Goal: Information Seeking & Learning: Find specific fact

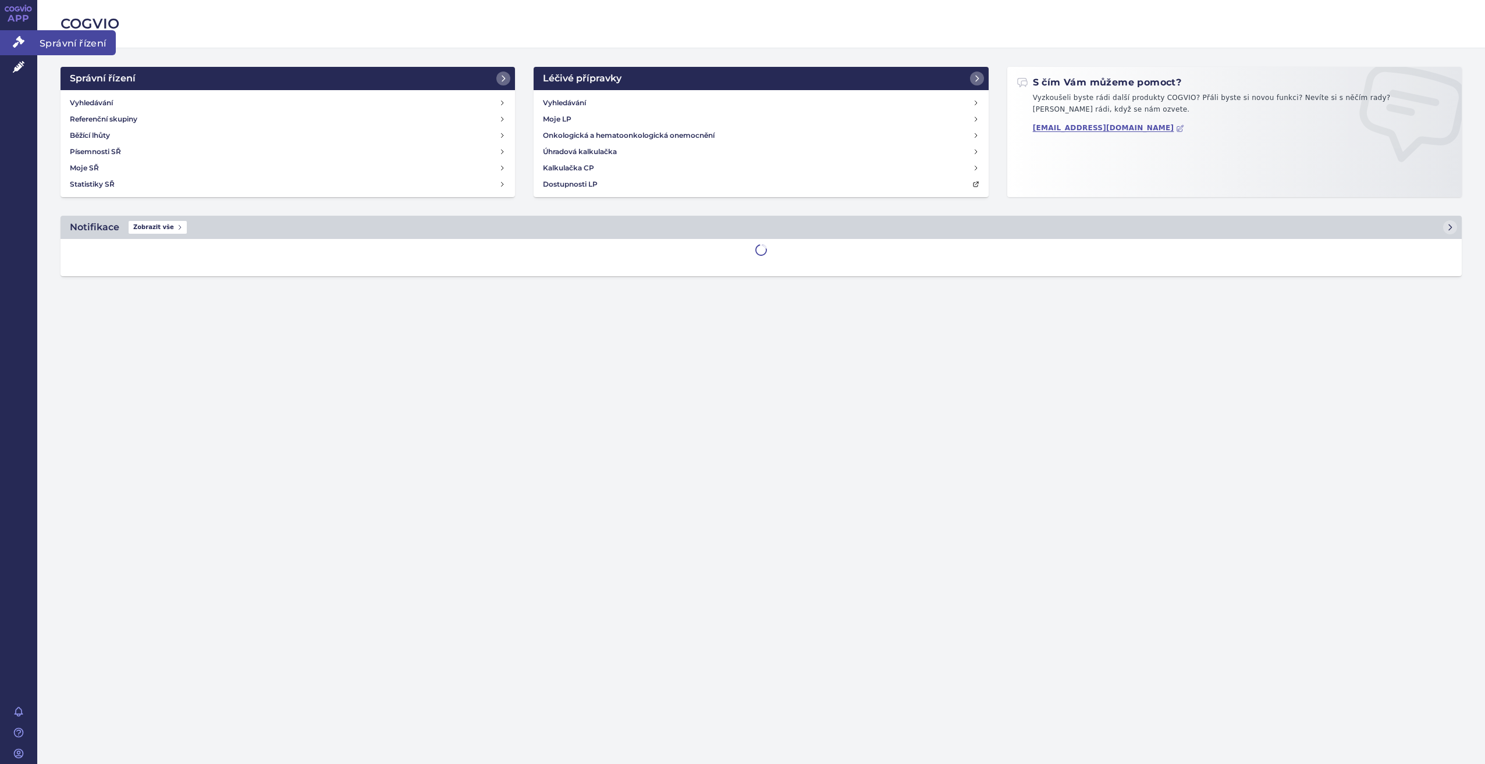
click at [20, 42] on icon at bounding box center [19, 42] width 12 height 12
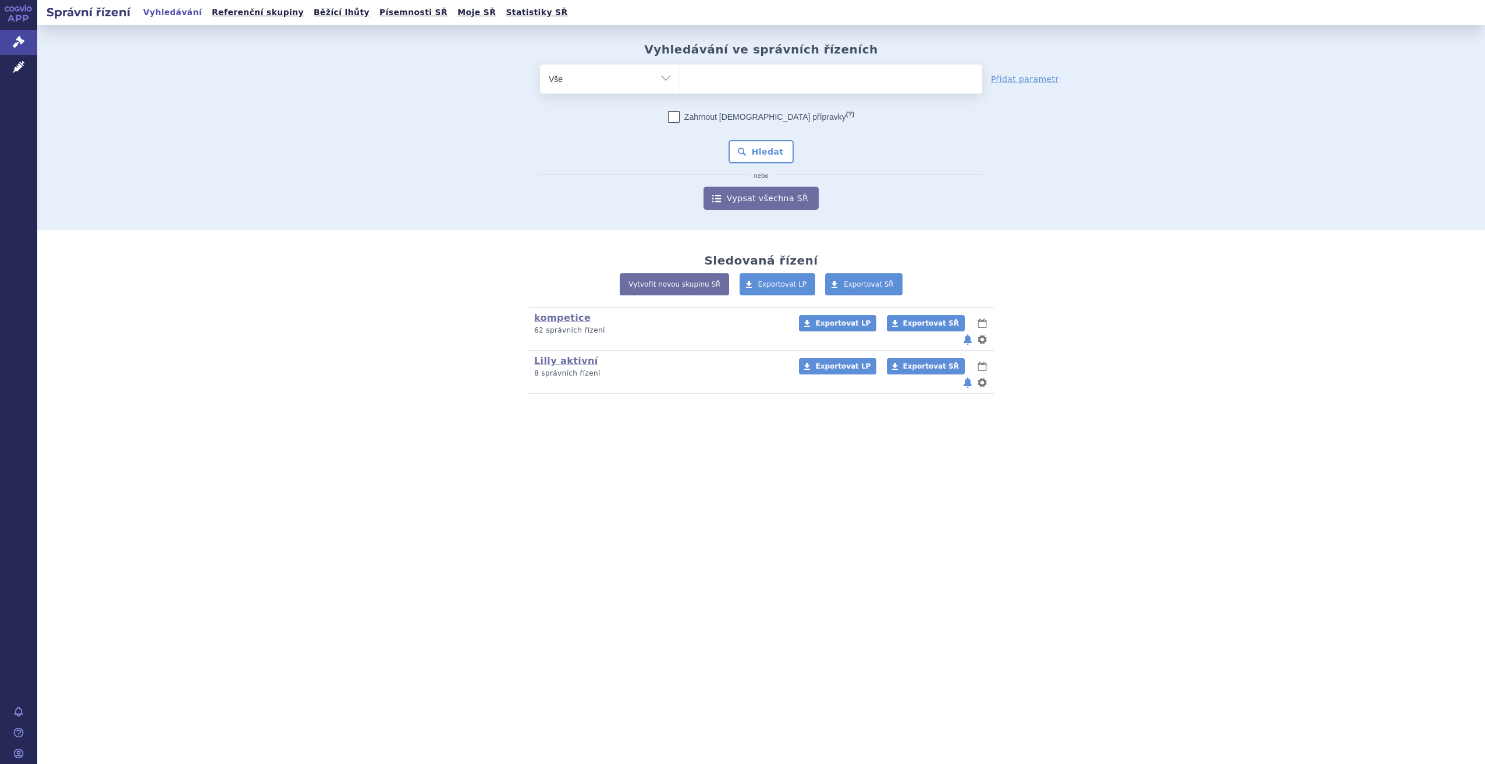
click at [738, 86] on ul at bounding box center [831, 77] width 302 height 24
click at [680, 86] on select at bounding box center [680, 78] width 1 height 29
type input "tr"
type input "tre"
type input "tr"
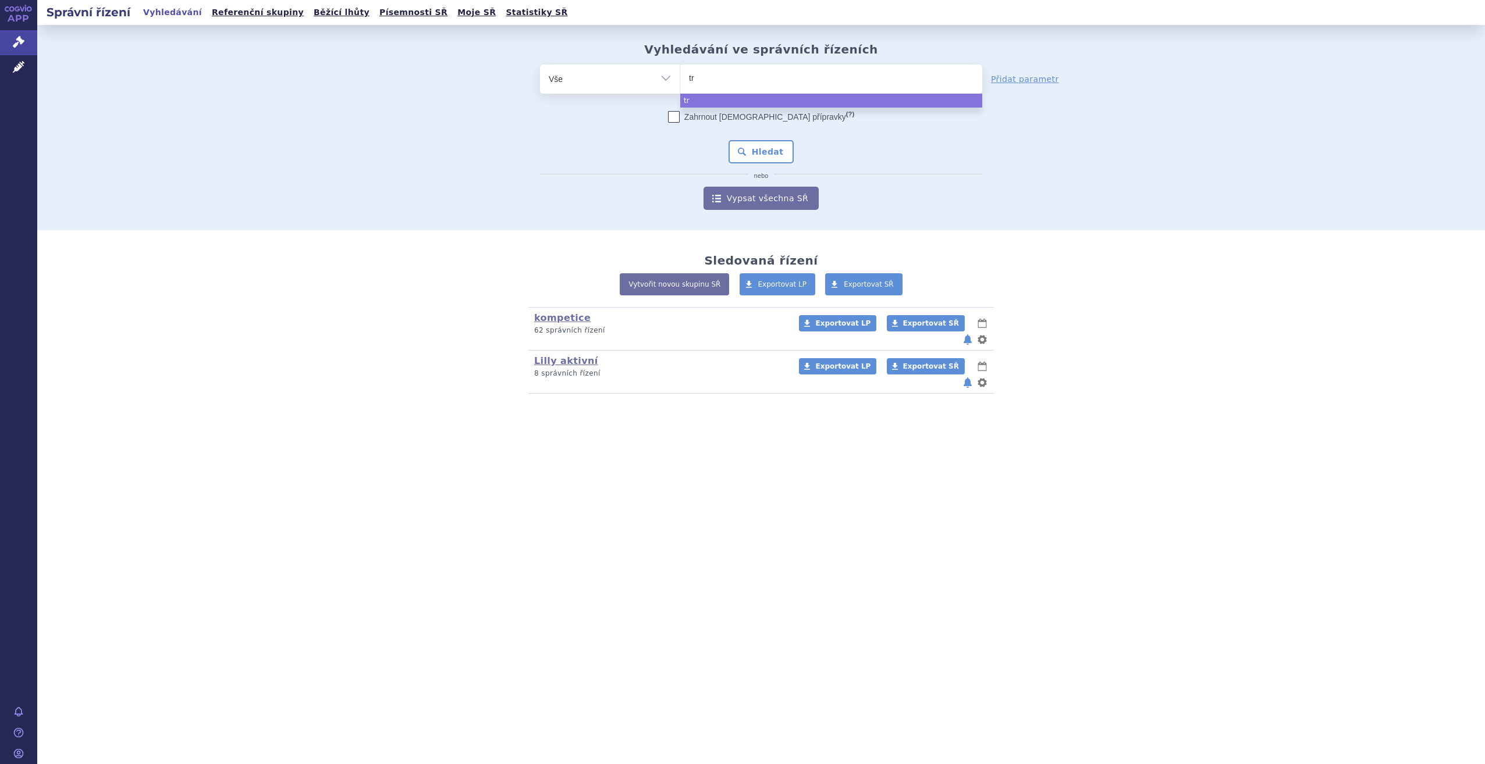
type input "t"
type input "sky"
type input "skyr"
type input "skyri"
type input "skyriz"
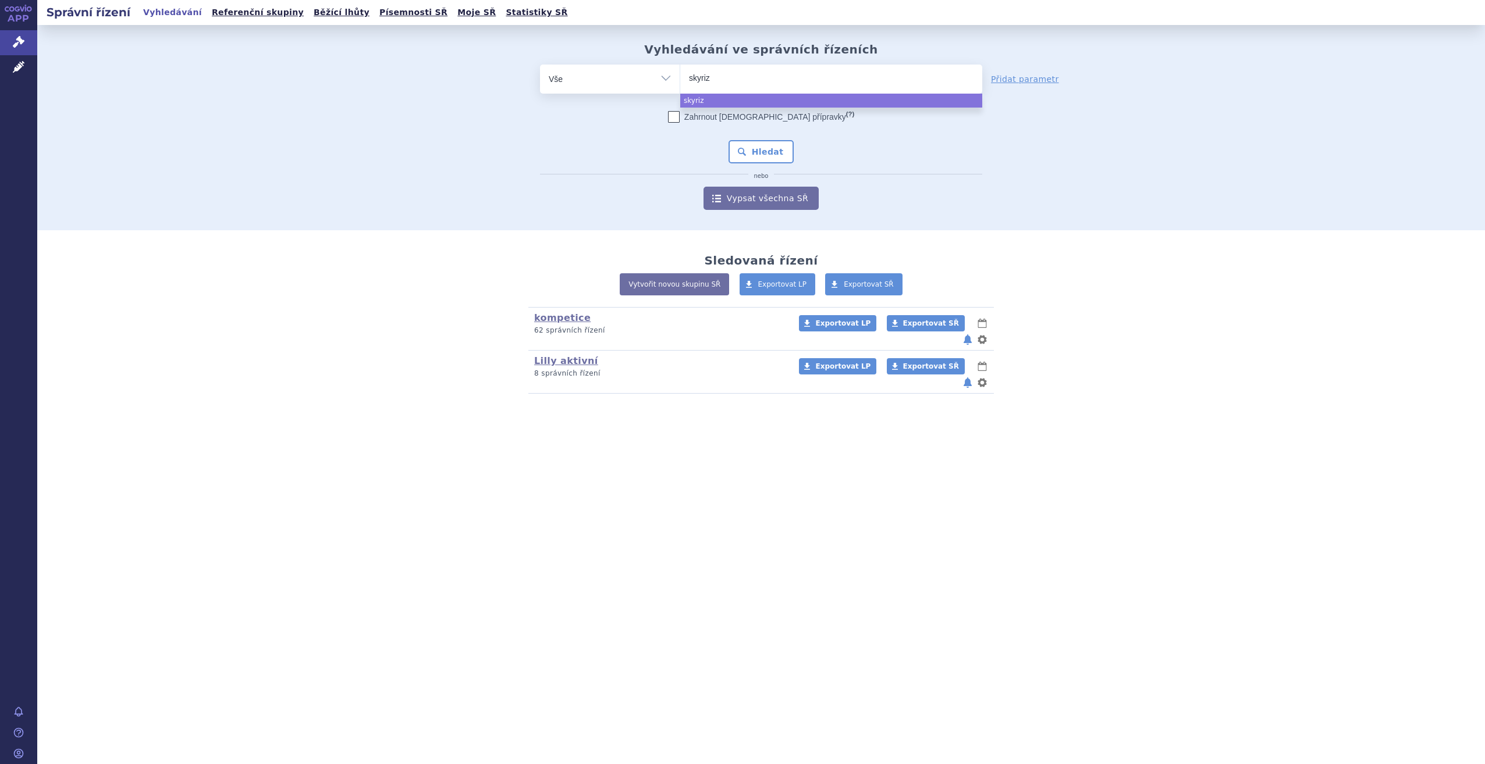
type input "skyrizi"
select select "skyrizi"
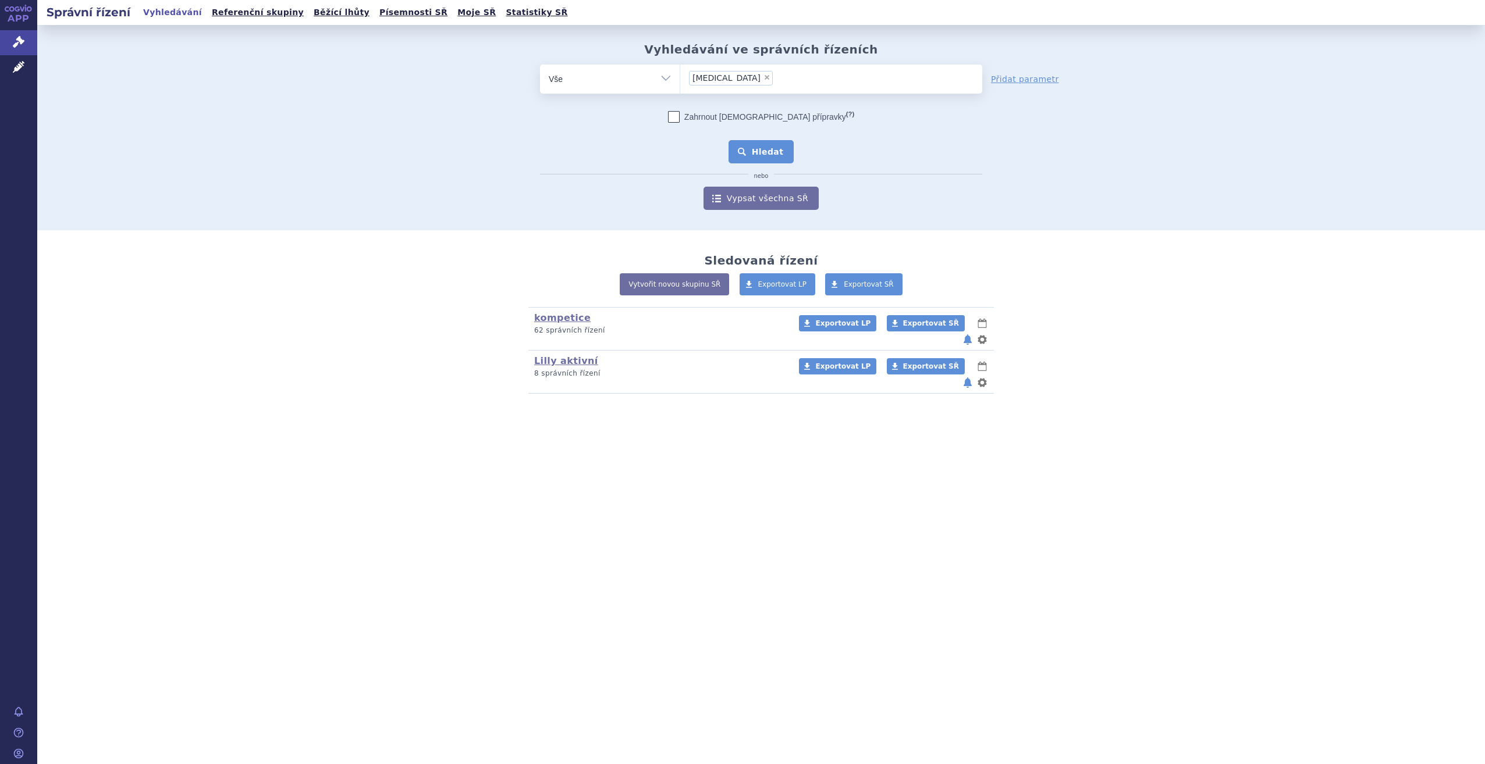
click at [764, 148] on button "Hledat" at bounding box center [761, 151] width 66 height 23
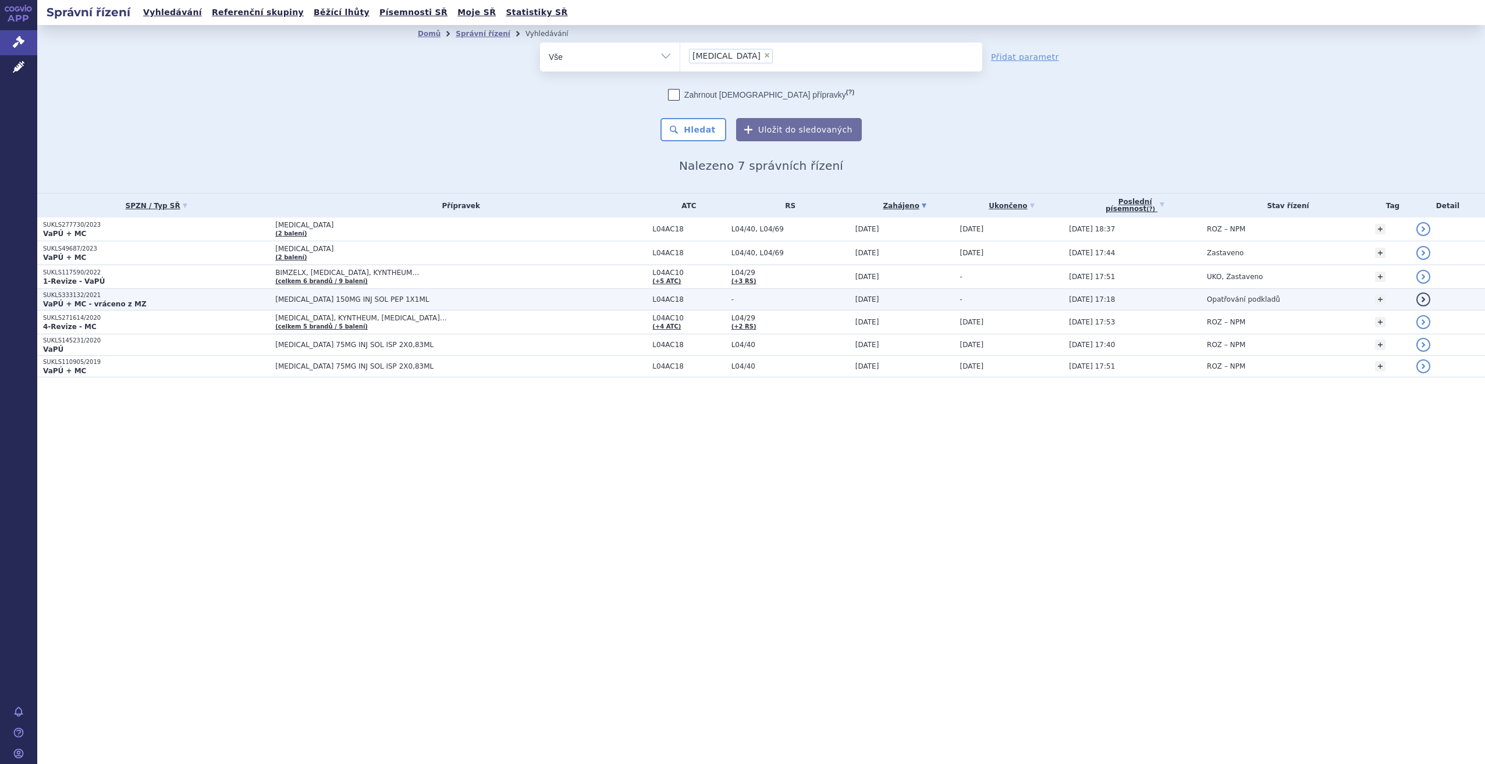
click at [319, 303] on span "[MEDICAL_DATA] 150MG INJ SOL PEP 1X1ML" at bounding box center [420, 300] width 291 height 8
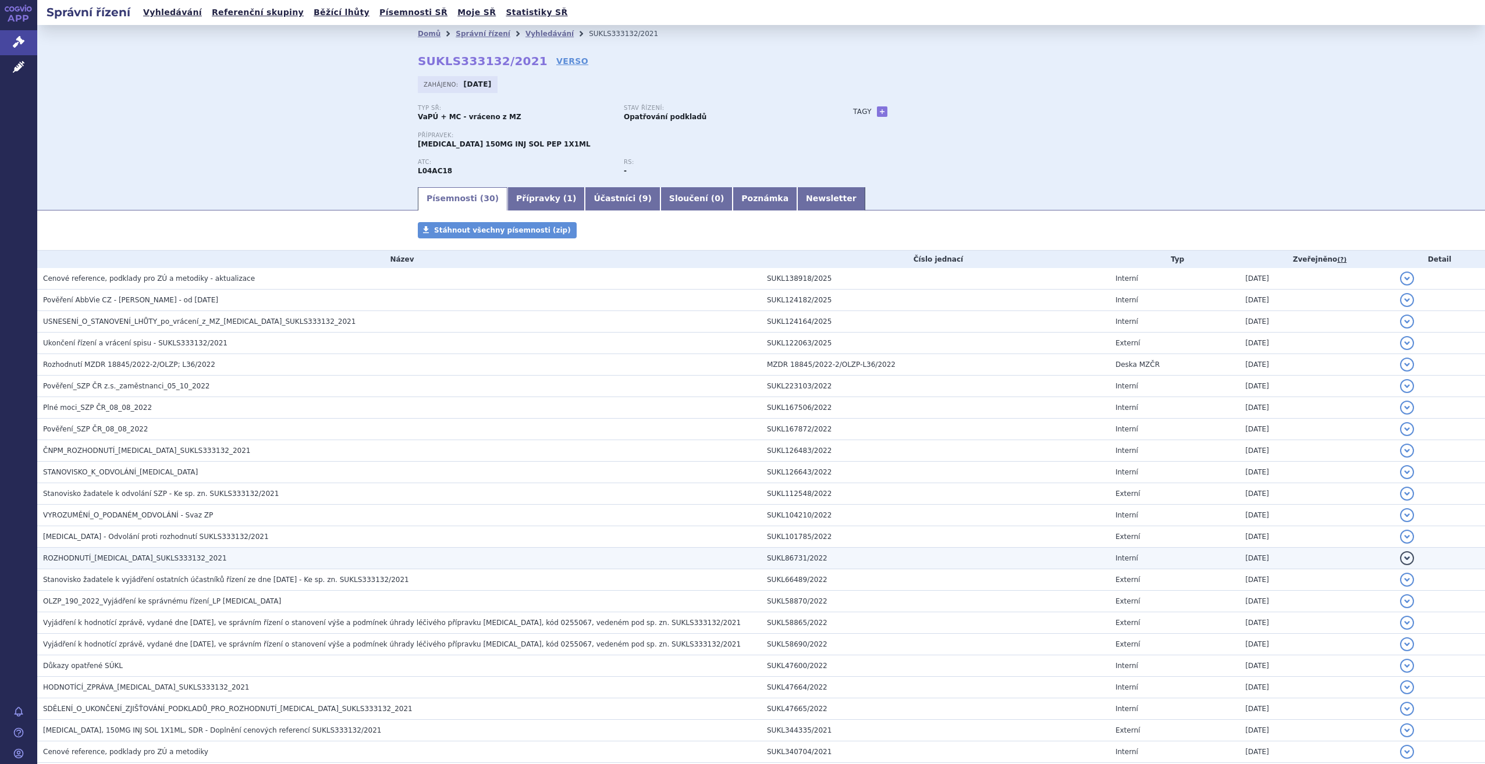
click at [120, 555] on span "ROZHODNUTÍ_SKYRIZI_SUKLS333132_2021" at bounding box center [135, 558] width 184 height 8
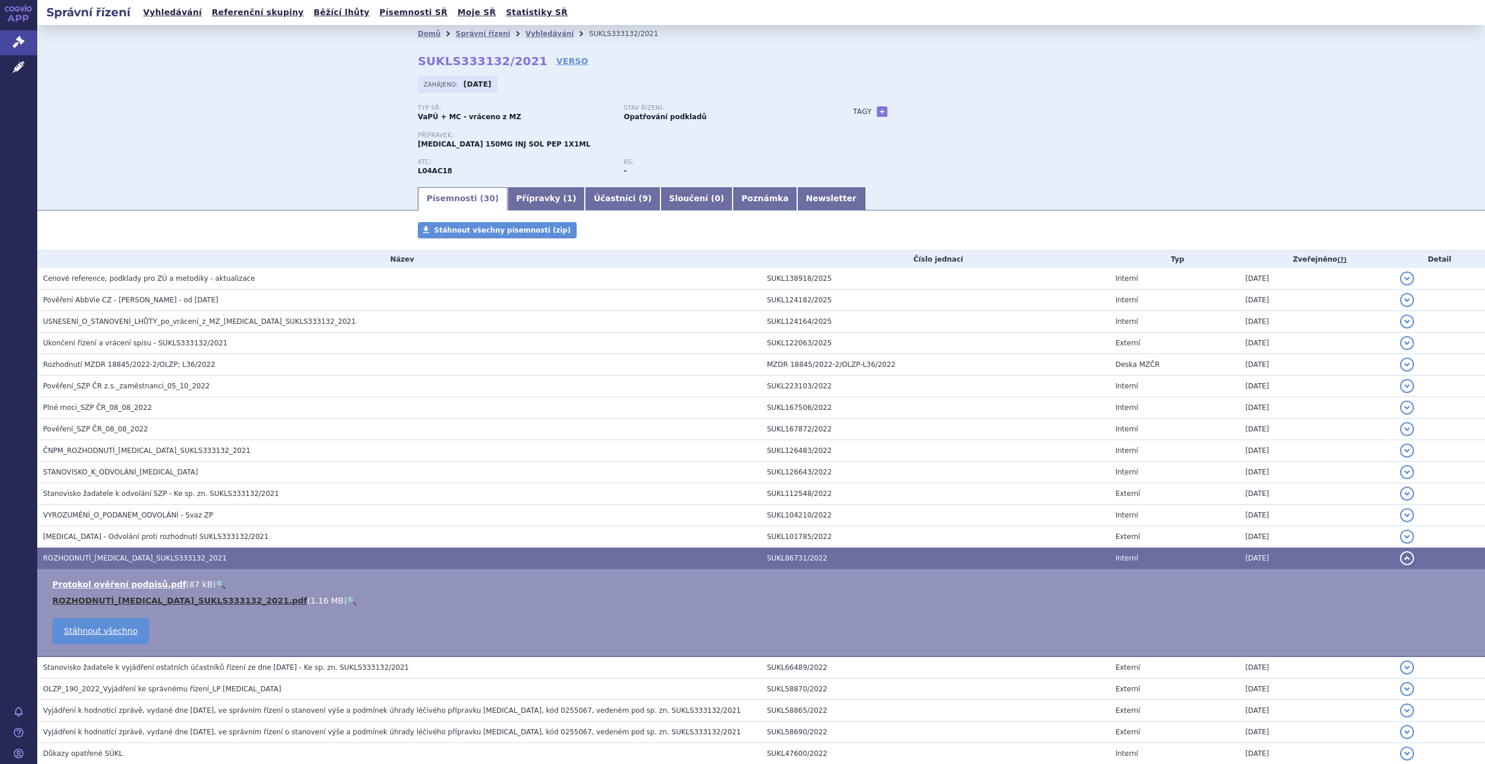
click at [109, 599] on link "ROZHODNUTÍ_SKYRIZI_SUKLS333132_2021.pdf" at bounding box center [179, 600] width 255 height 9
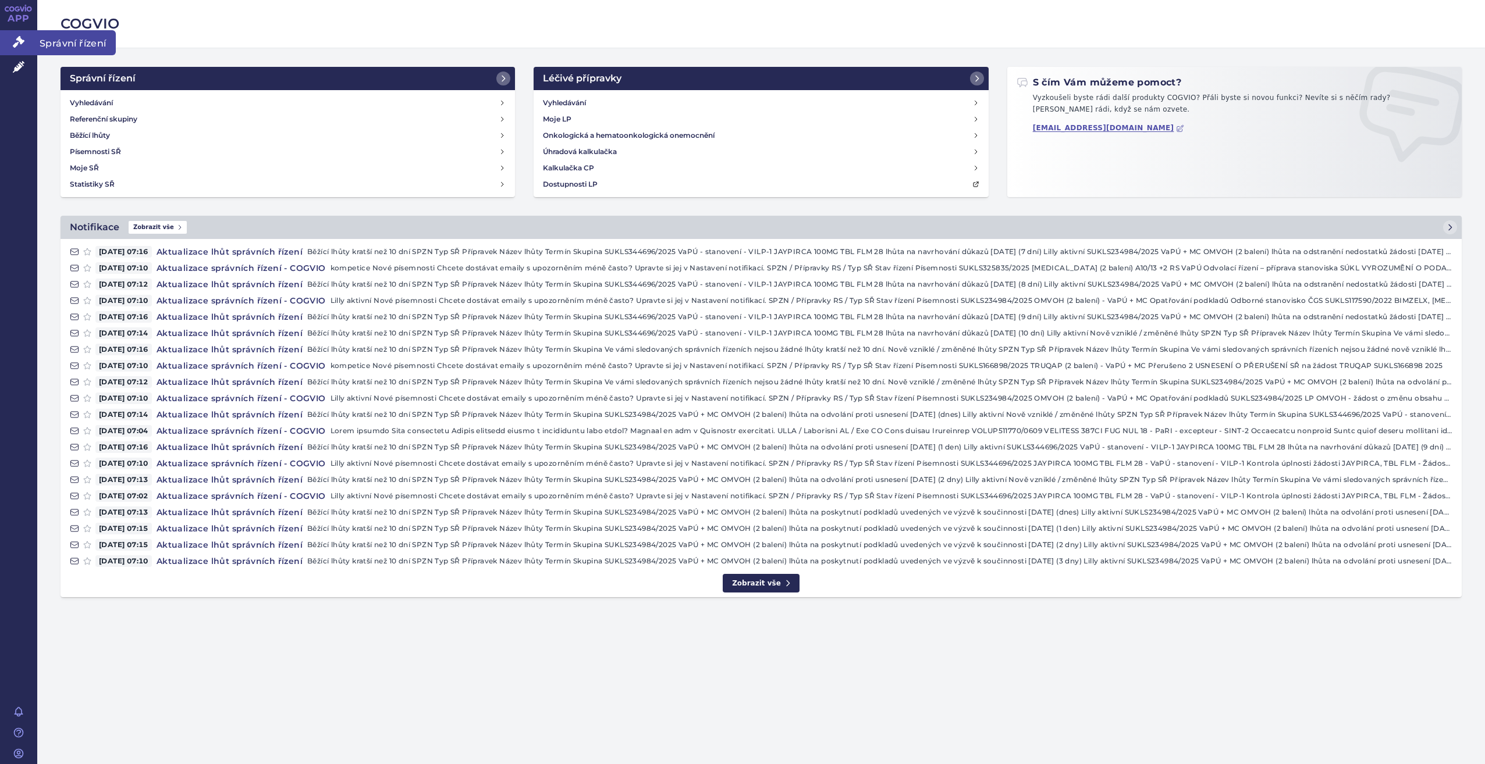
drag, startPoint x: 17, startPoint y: 45, endPoint x: 31, endPoint y: 48, distance: 13.7
click at [17, 45] on icon at bounding box center [19, 42] width 12 height 12
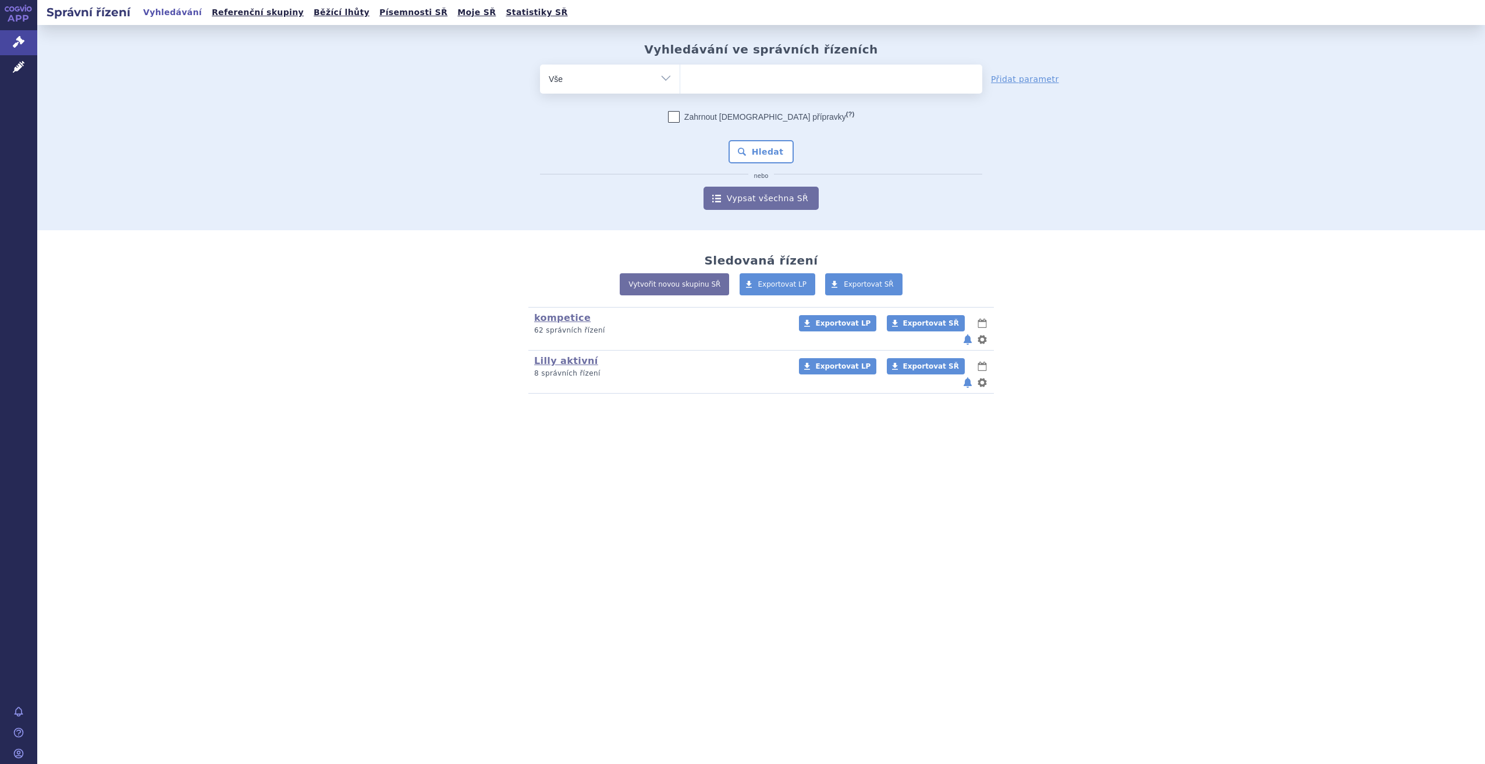
click at [711, 73] on ul at bounding box center [831, 77] width 302 height 24
click at [680, 73] on select at bounding box center [680, 78] width 1 height 29
type input "ri"
type input "rin"
type input "rinv"
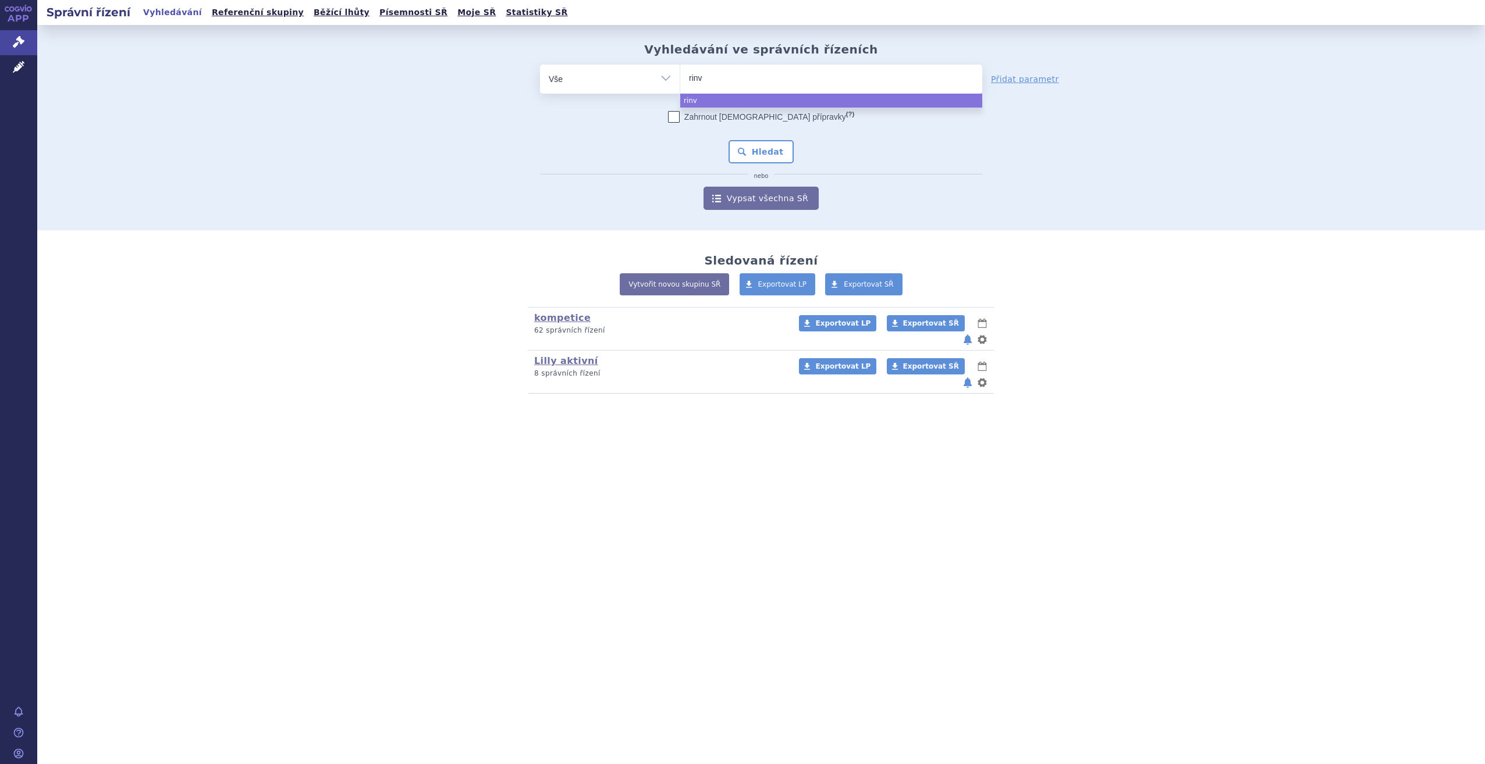
type input "rinvo"
type input "rinvoq"
select select "rinvoq"
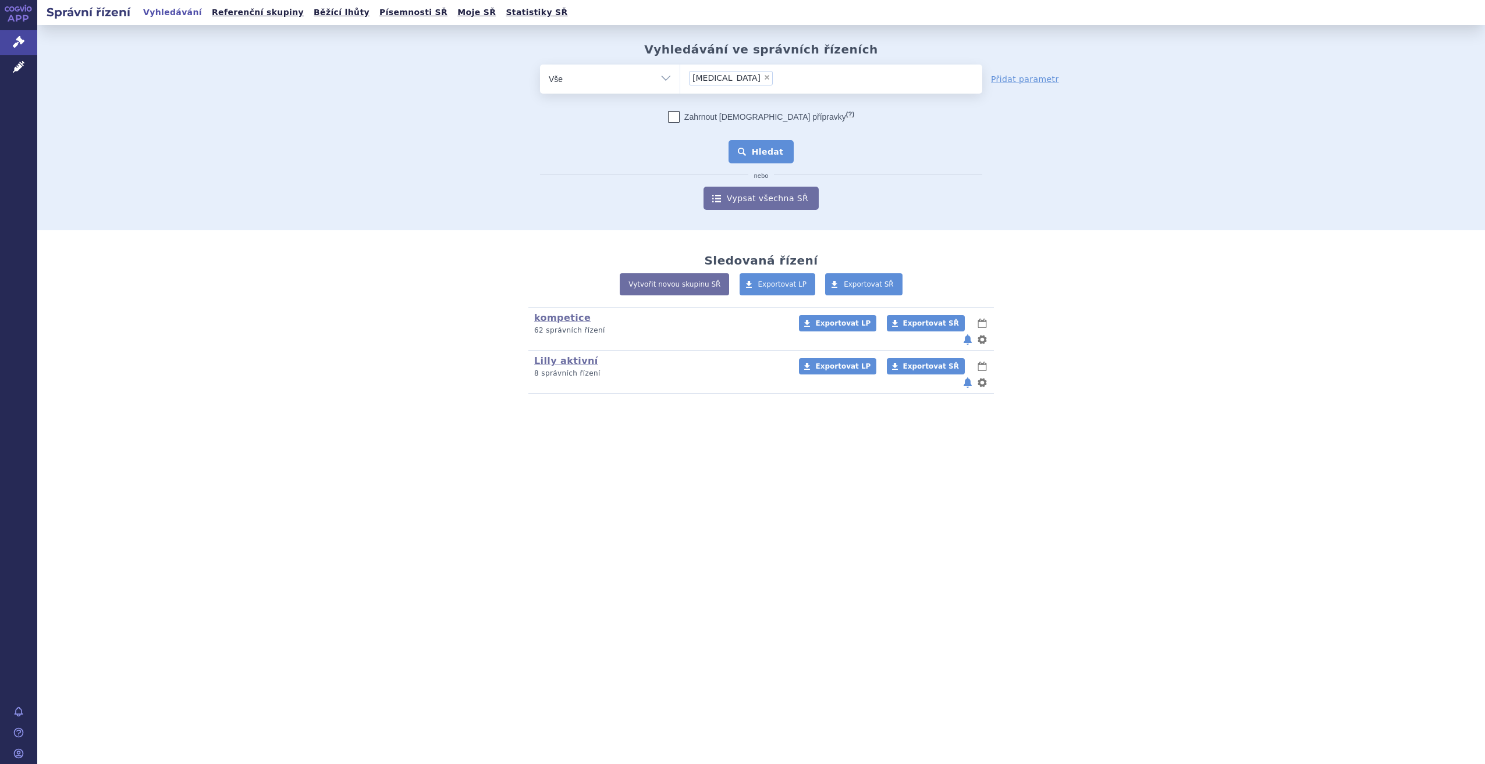
click at [753, 154] on button "Hledat" at bounding box center [761, 151] width 66 height 23
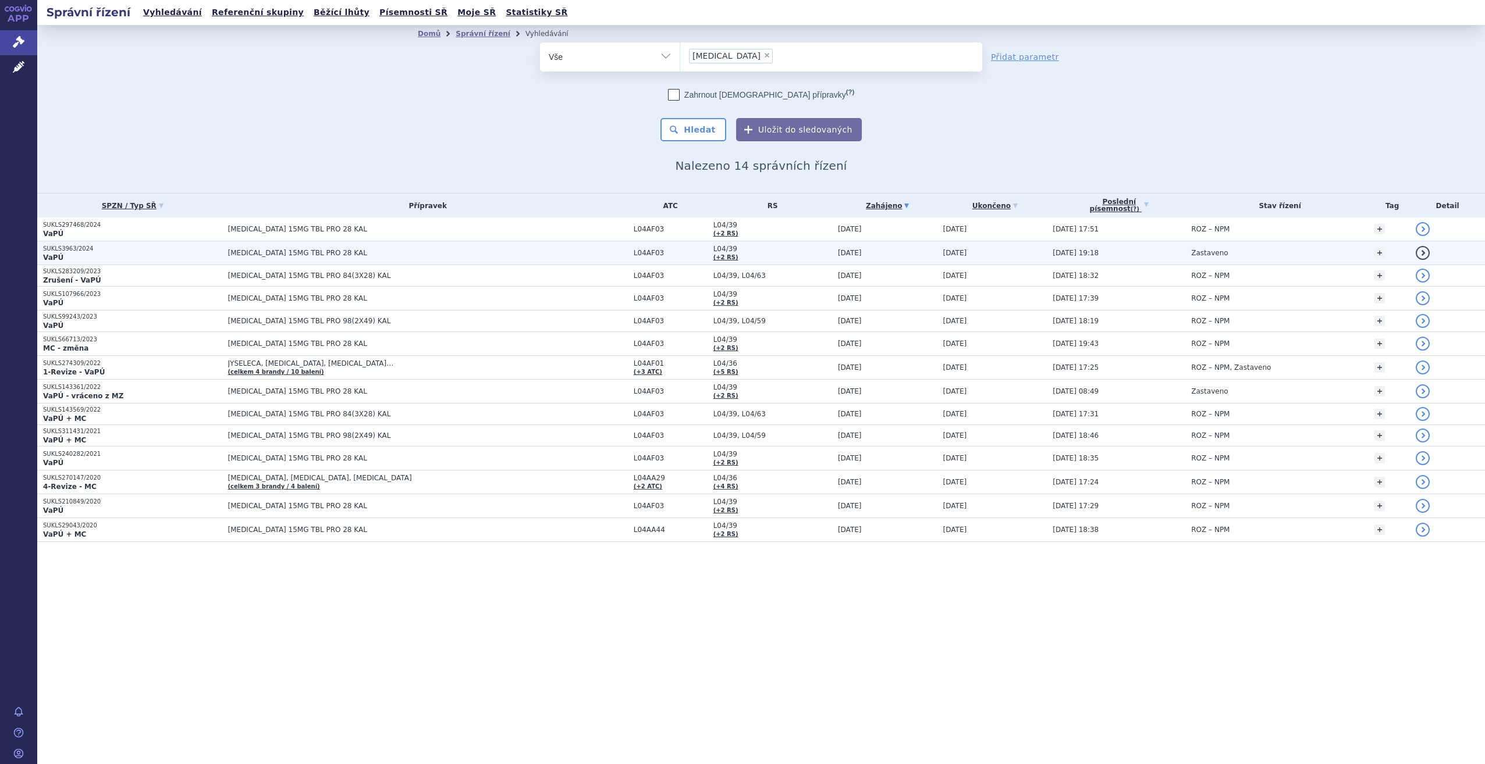
click at [341, 255] on span "[MEDICAL_DATA] 15MG TBL PRO 28 KAL" at bounding box center [373, 253] width 291 height 8
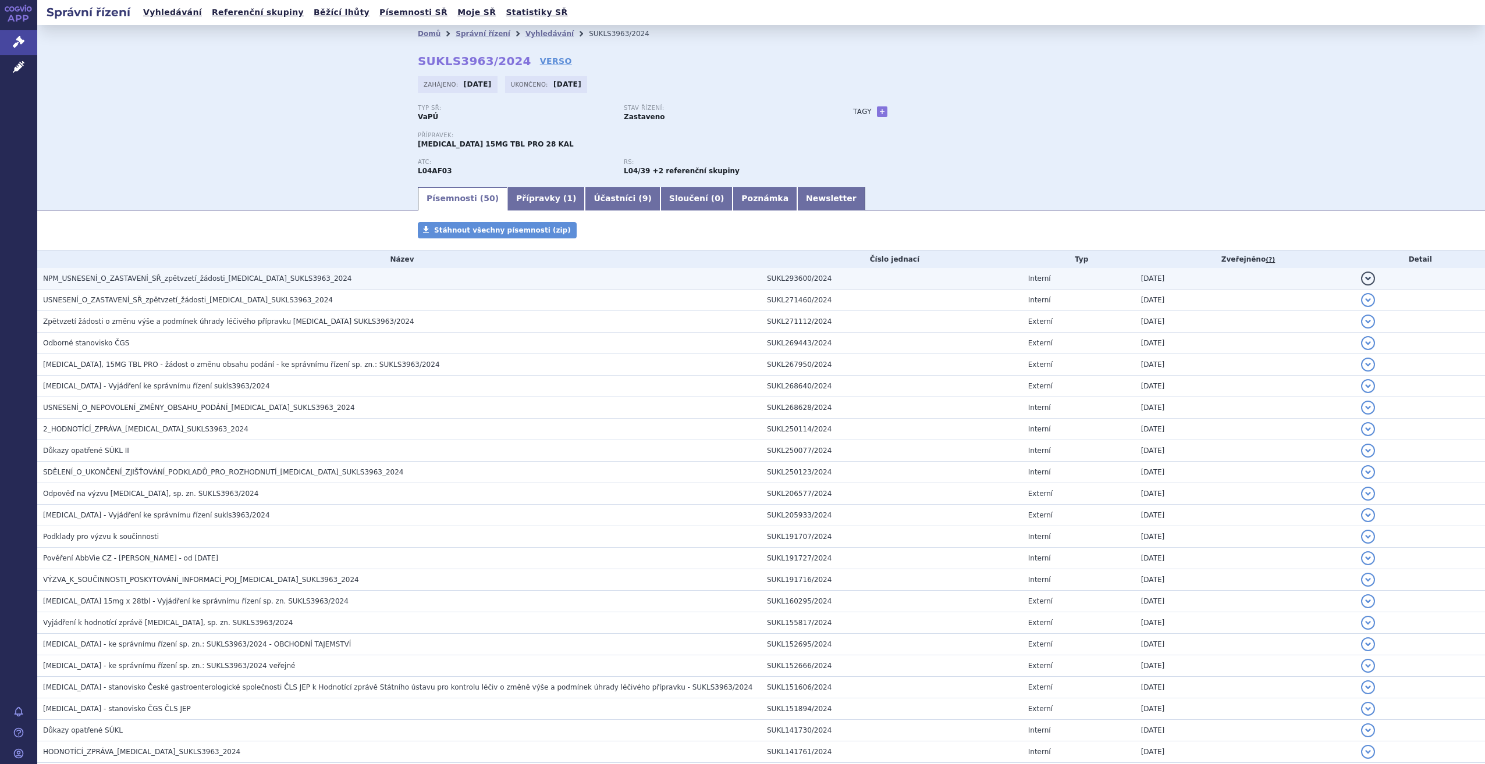
click at [236, 279] on span "NPM_USNESENÍ_O_ZASTAVENÍ_SŘ_zpětvzetí_žádosti_[MEDICAL_DATA]_SUKLS3963_2024" at bounding box center [197, 279] width 308 height 8
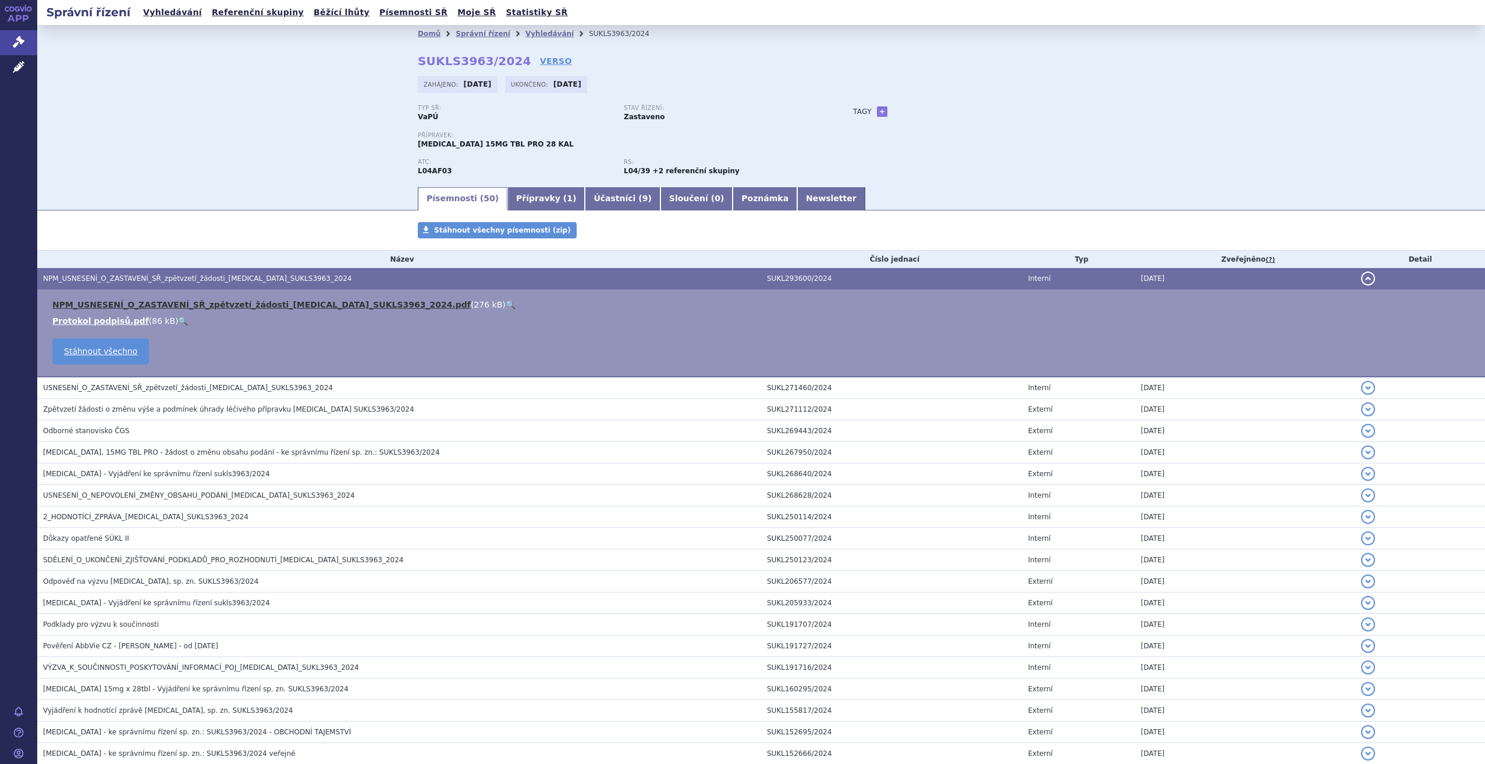
click at [228, 306] on link "NPM_USNESENÍ_O_ZASTAVENÍ_SŘ_zpětvzetí_žádosti_[MEDICAL_DATA]_SUKLS3963_2024.pdf" at bounding box center [261, 304] width 418 height 9
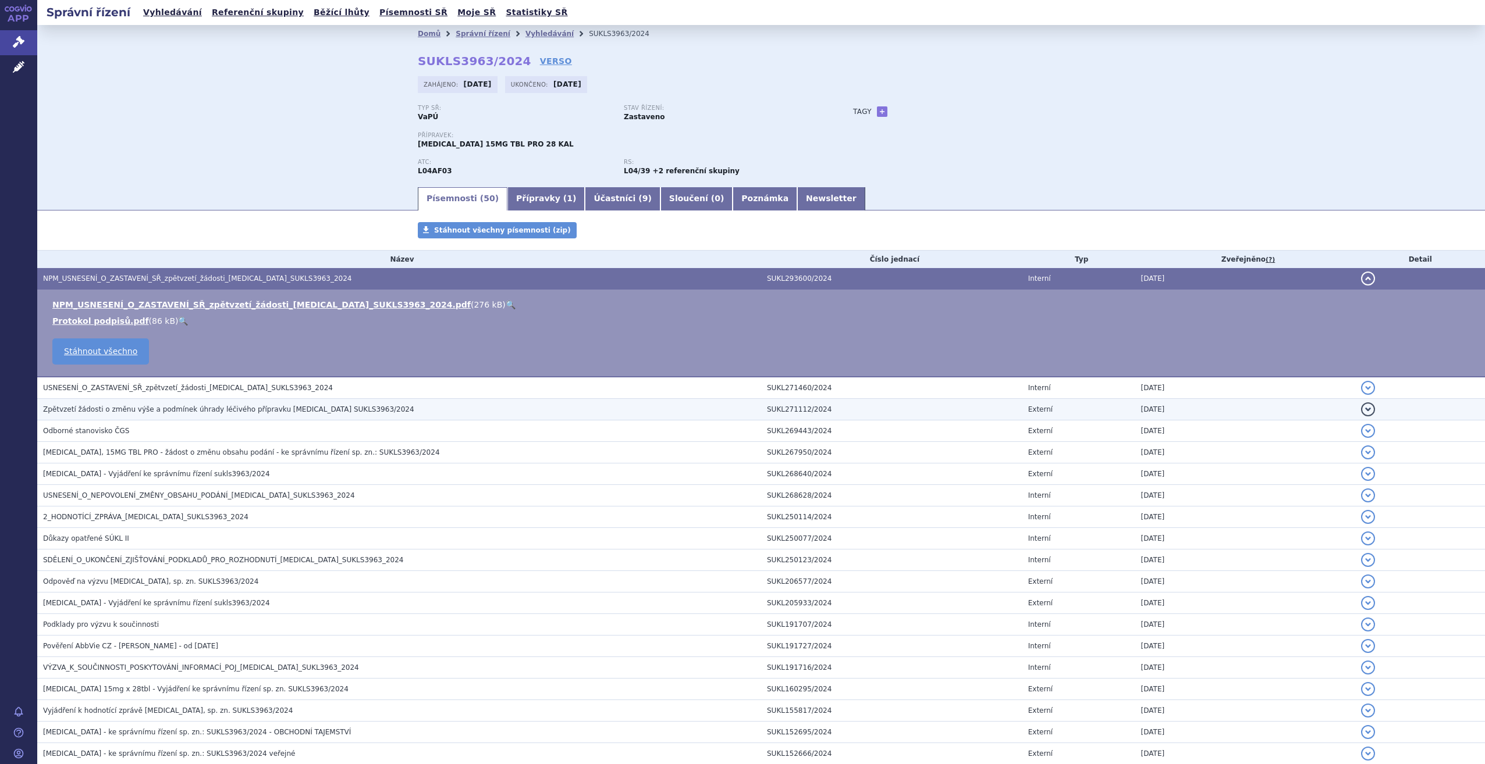
click at [115, 414] on span "Zpětvzetí žádosti o změnu výše a podmínek úhrady léčivého přípravku [MEDICAL_DA…" at bounding box center [228, 410] width 371 height 8
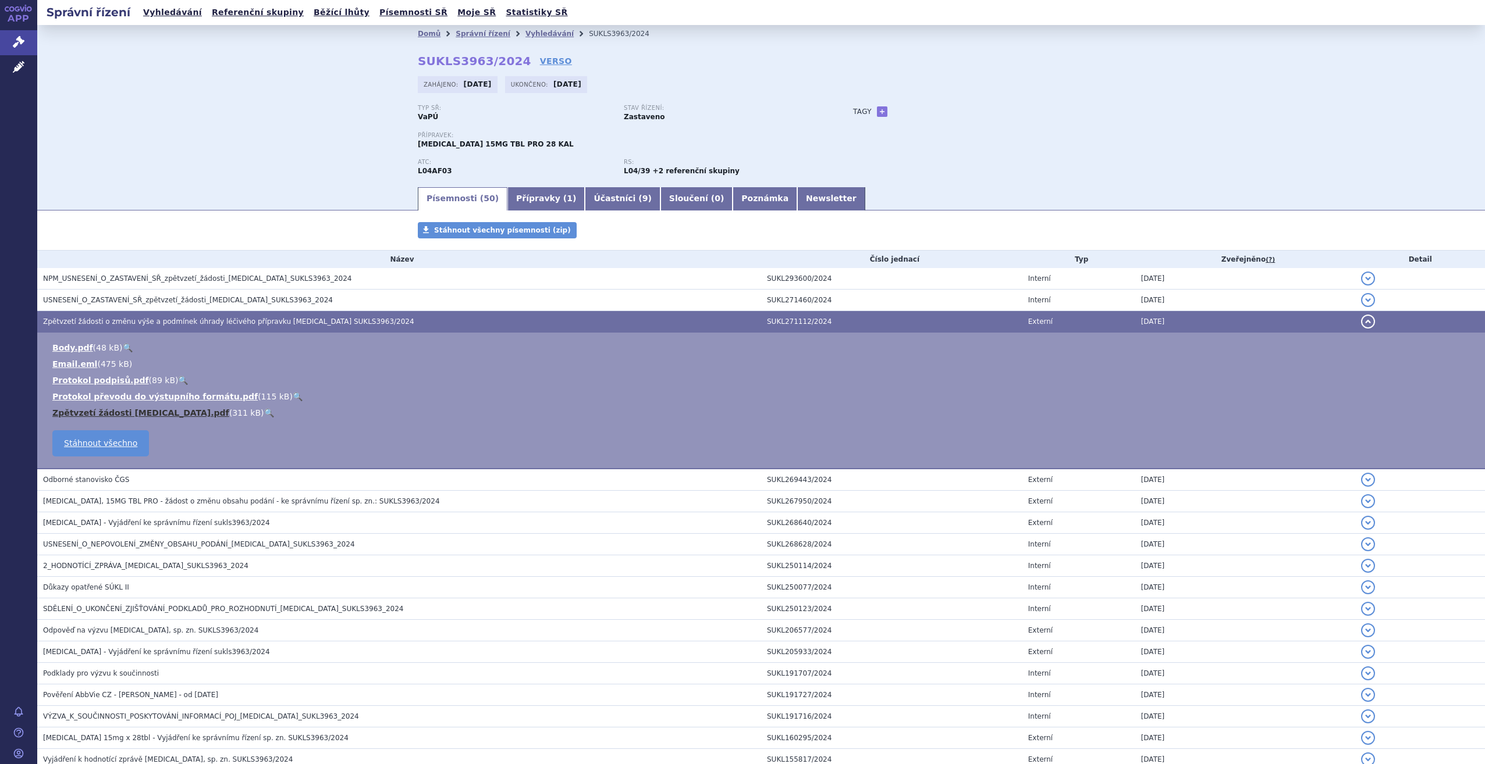
click at [101, 416] on link "Zpětvzetí žádosti Rinvoq.pdf" at bounding box center [140, 412] width 177 height 9
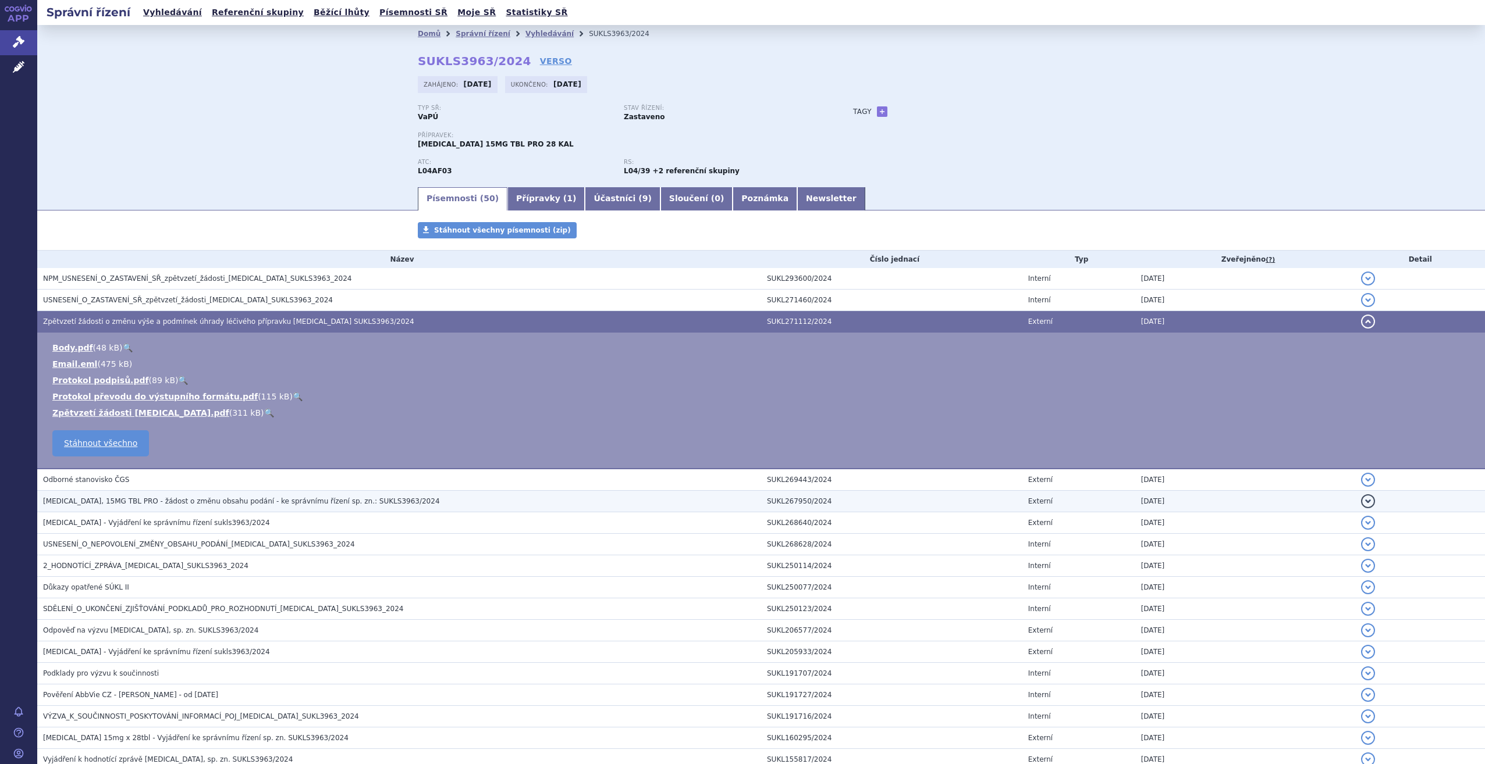
click at [95, 502] on span "RINVOQ, 15MG TBL PRO - žádost o změnu obsahu podání - ke správnímu řízení sp. z…" at bounding box center [241, 501] width 397 height 8
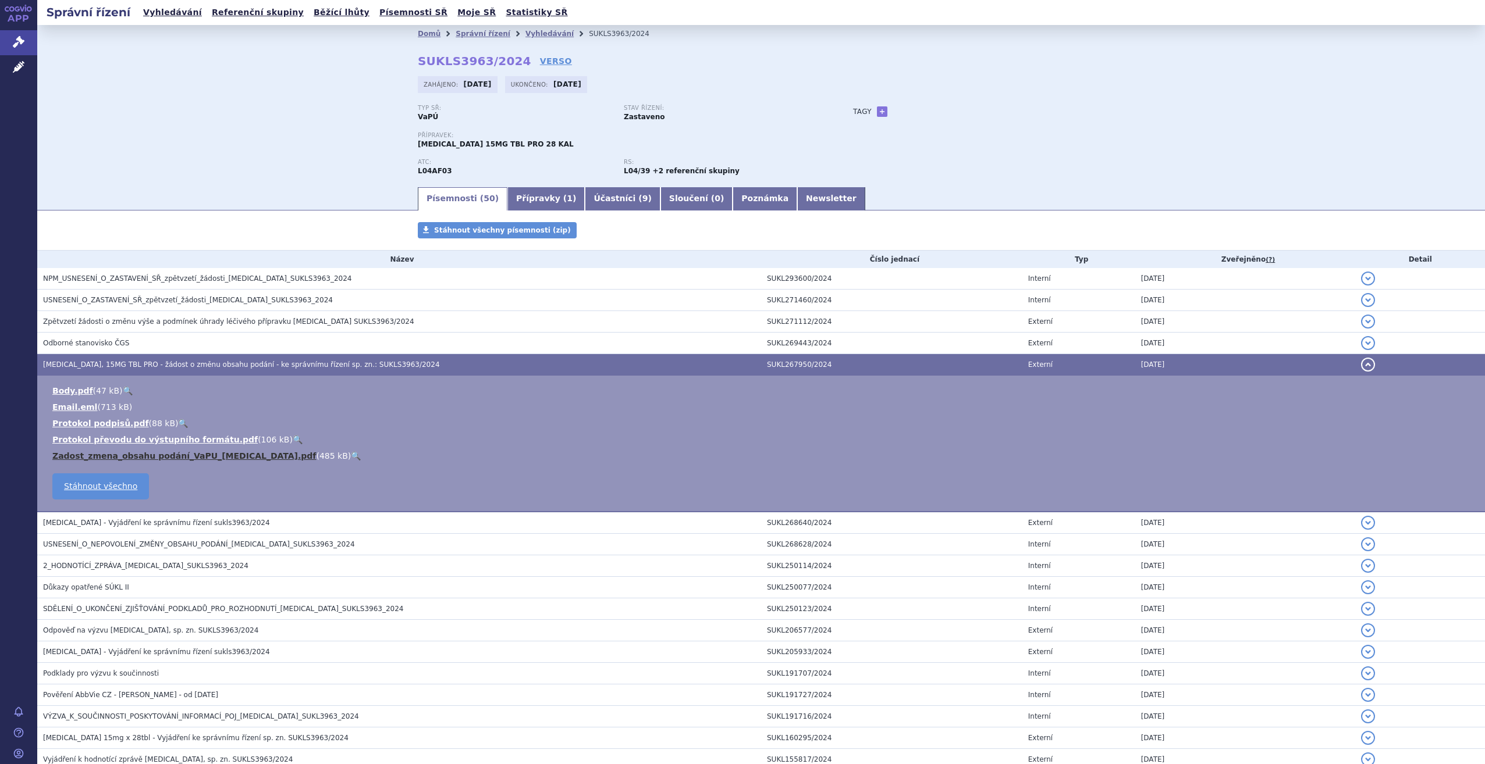
click at [125, 458] on link "Zadost_zmena_obsahu podání_VaPU_RINVOQ.pdf" at bounding box center [184, 455] width 264 height 9
click at [94, 344] on span "Odborné stanovisko ČGS" at bounding box center [86, 343] width 86 height 8
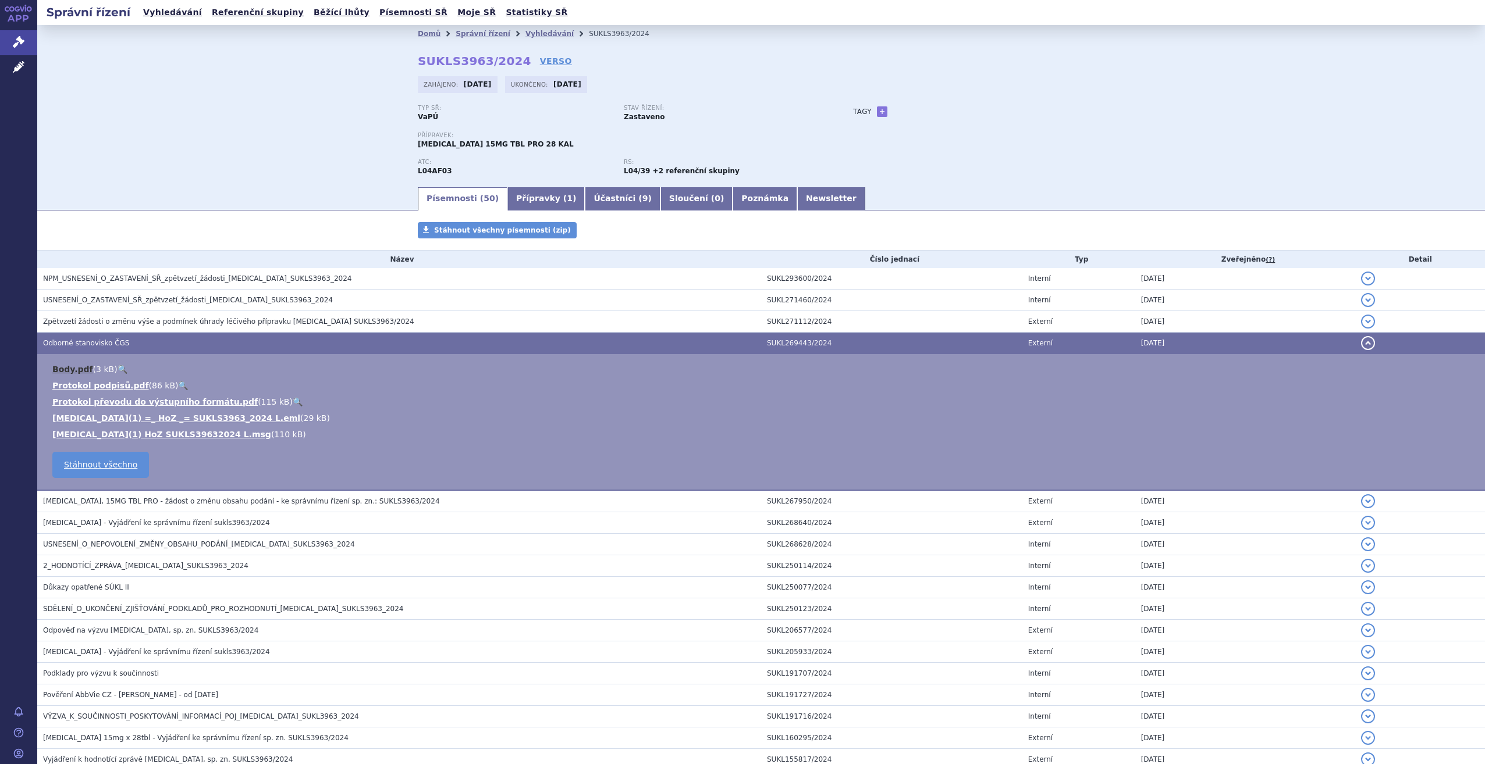
click at [74, 369] on link "Body.pdf" at bounding box center [72, 369] width 41 height 9
click at [67, 367] on link "Body.pdf" at bounding box center [72, 369] width 41 height 9
click at [166, 431] on link "RINVOQ(1) HoZ SUKLS39632024 L.msg" at bounding box center [161, 434] width 219 height 9
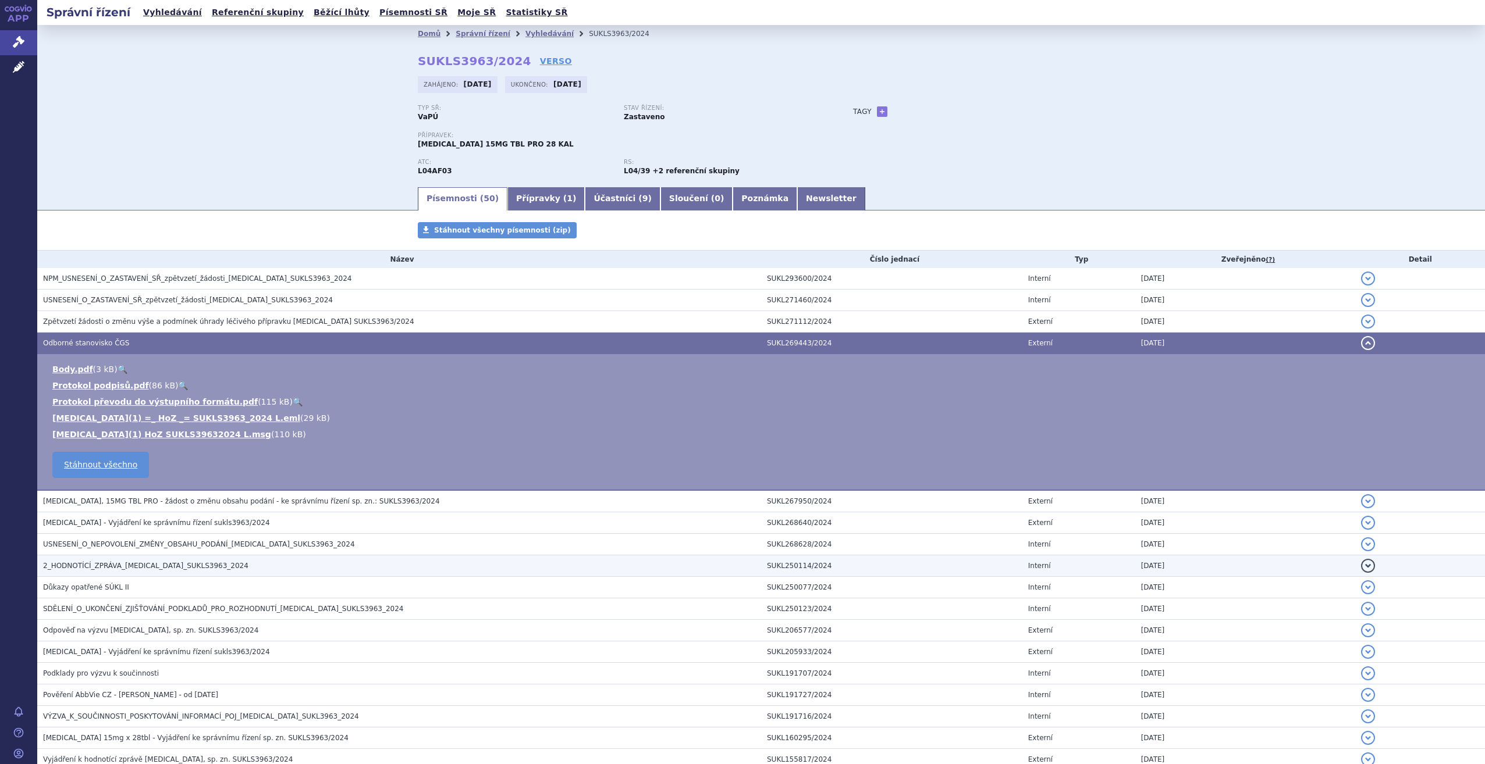
click at [137, 564] on span "2_HODNOTÍCÍ_ZPRÁVA_RINVOQ_SUKLS3963_2024" at bounding box center [145, 566] width 205 height 8
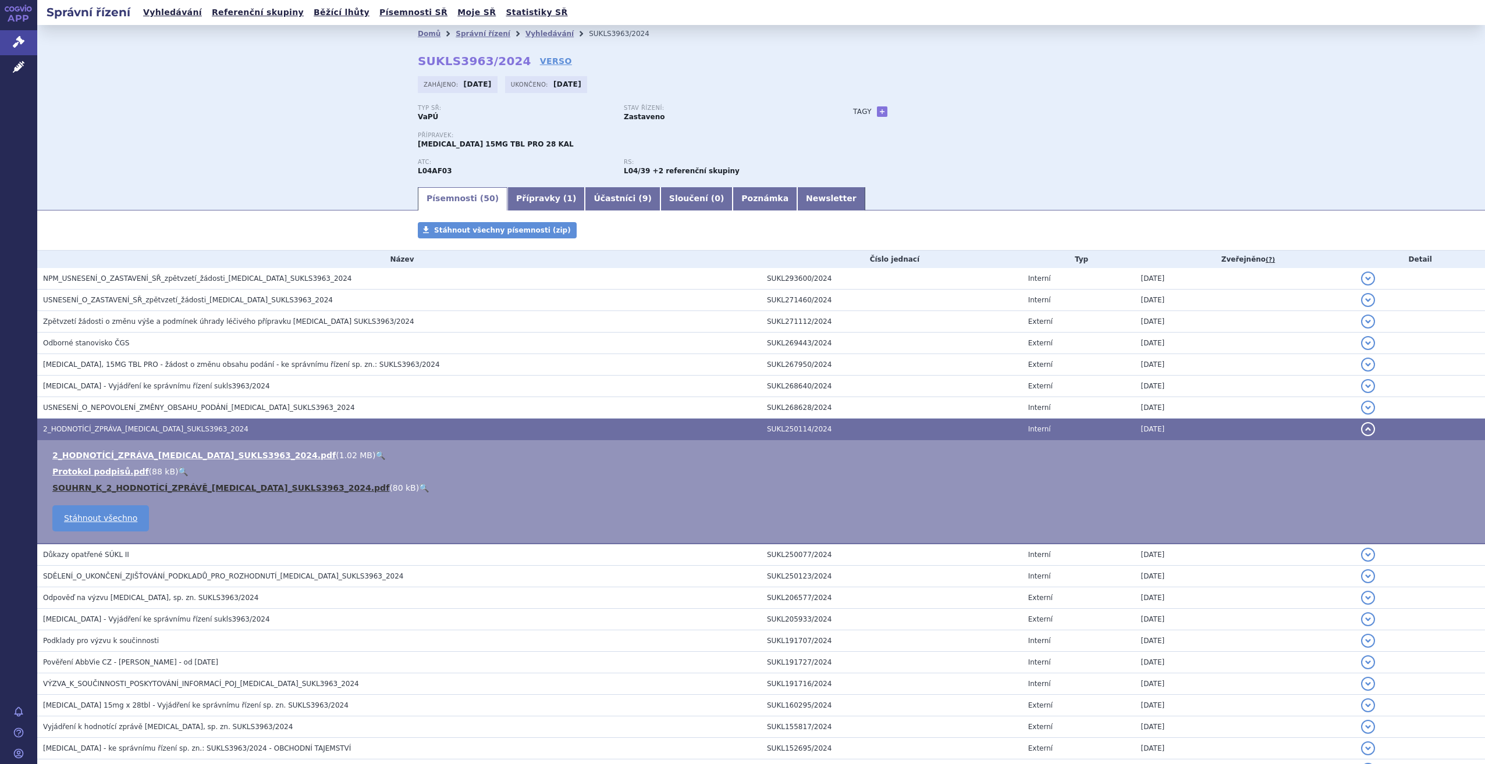
click at [122, 485] on link "SOUHRN_K_2_HODNOTÍCÍ_ZPRÁVĚ_RINVOQ_SUKLS3963_2024.pdf" at bounding box center [220, 487] width 337 height 9
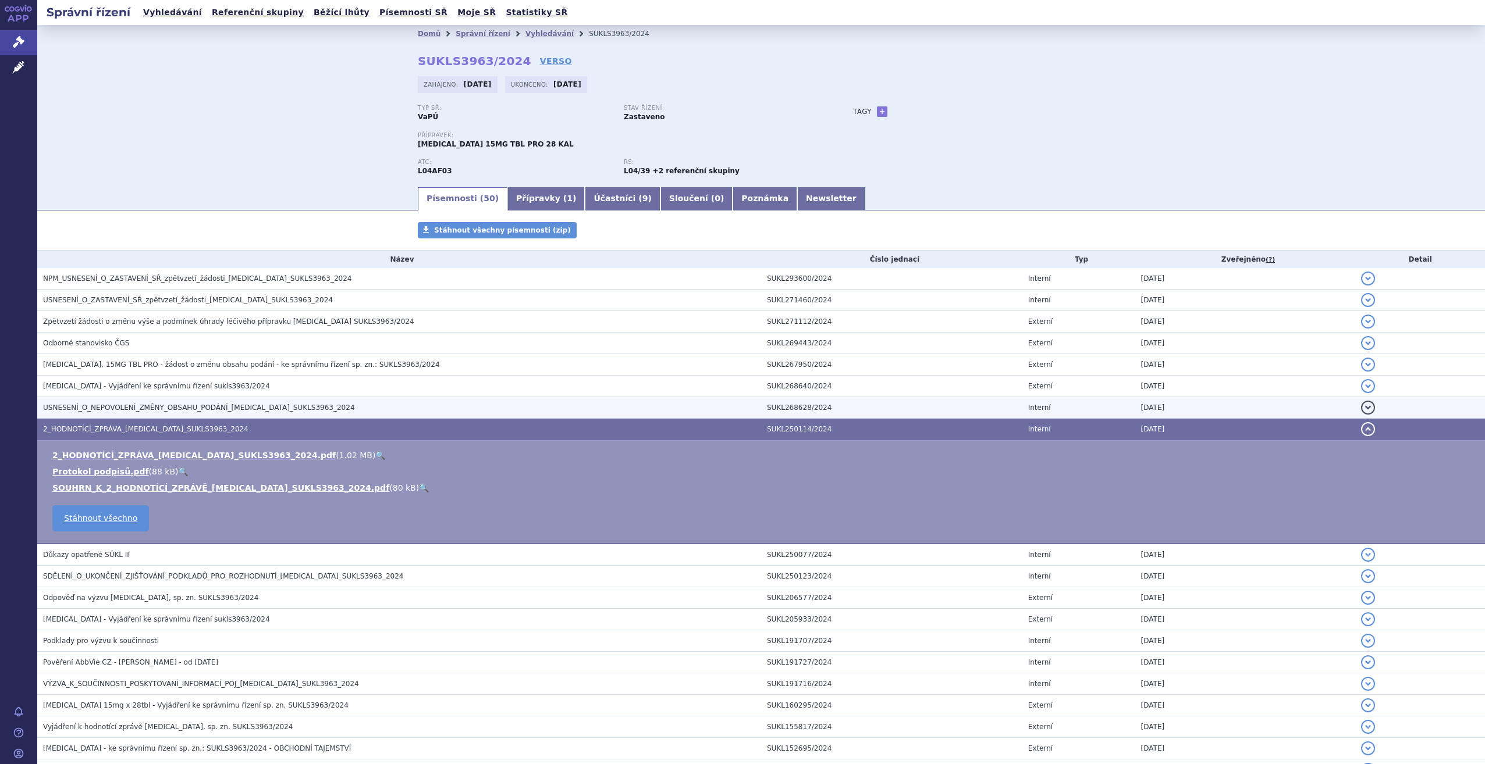
click at [198, 410] on span "USNESENÍ_O_NEPOVOLENÍ_ZMĚNY_OBSAHU_PODÁNÍ_RINVOQ_SUKLS3963_2024" at bounding box center [199, 408] width 312 height 8
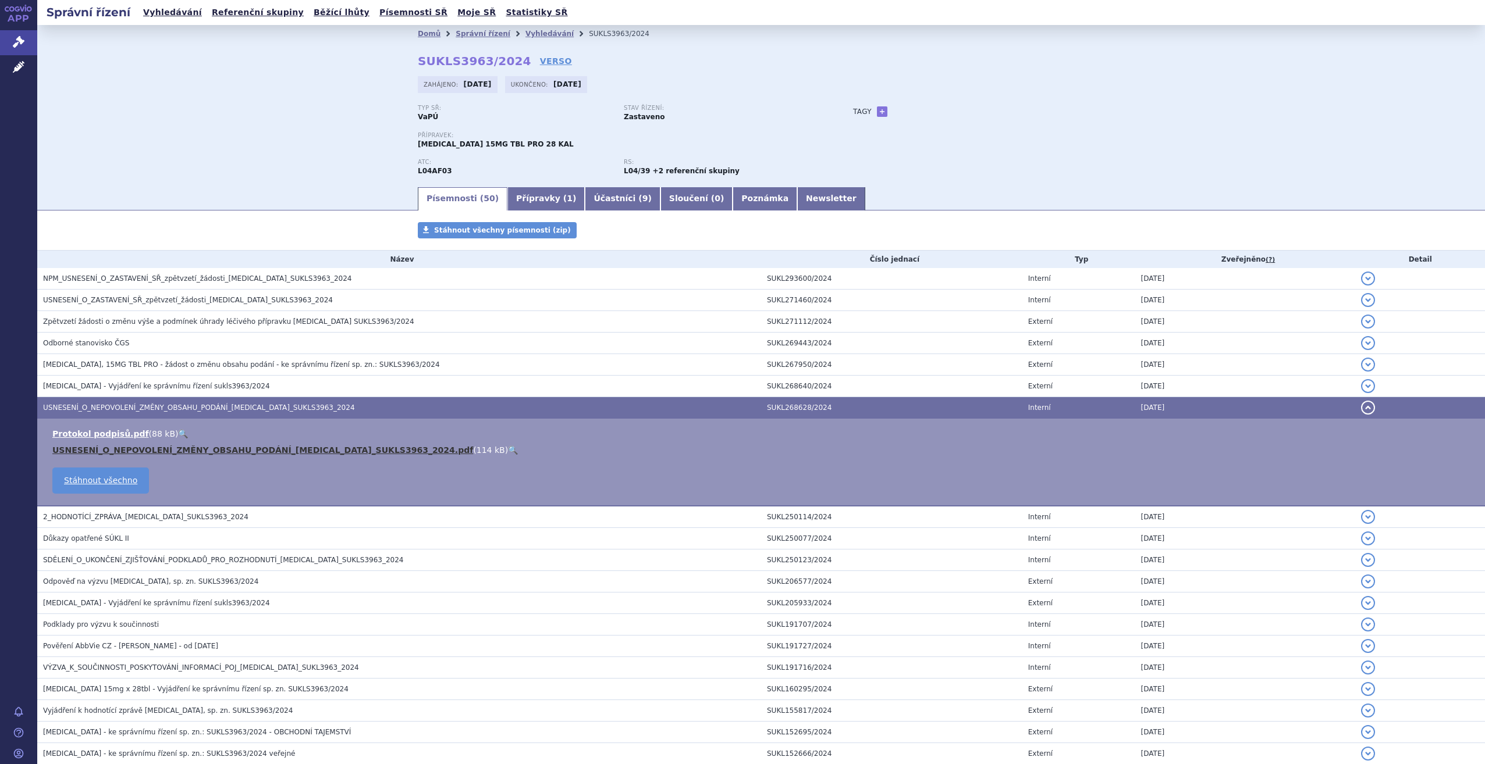
click at [172, 451] on link "USNESENÍ_O_NEPOVOLENÍ_ZMĚNY_OBSAHU_PODÁNÍ_RINVOQ_SUKLS3963_2024.pdf" at bounding box center [262, 450] width 421 height 9
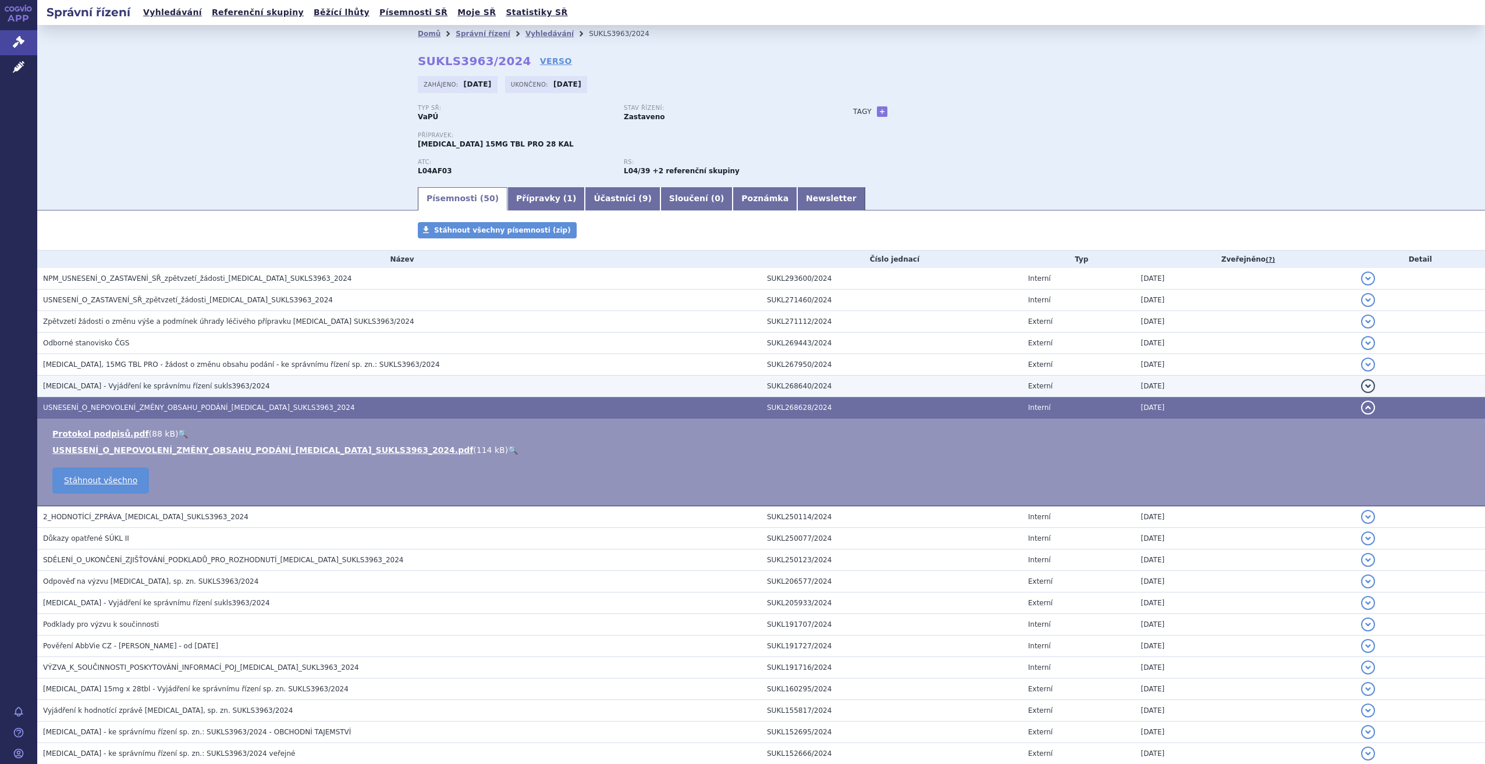
click at [121, 388] on span "RINVOQ - Vyjádření ke správnímu řízení sukls3963/2024" at bounding box center [156, 386] width 227 height 8
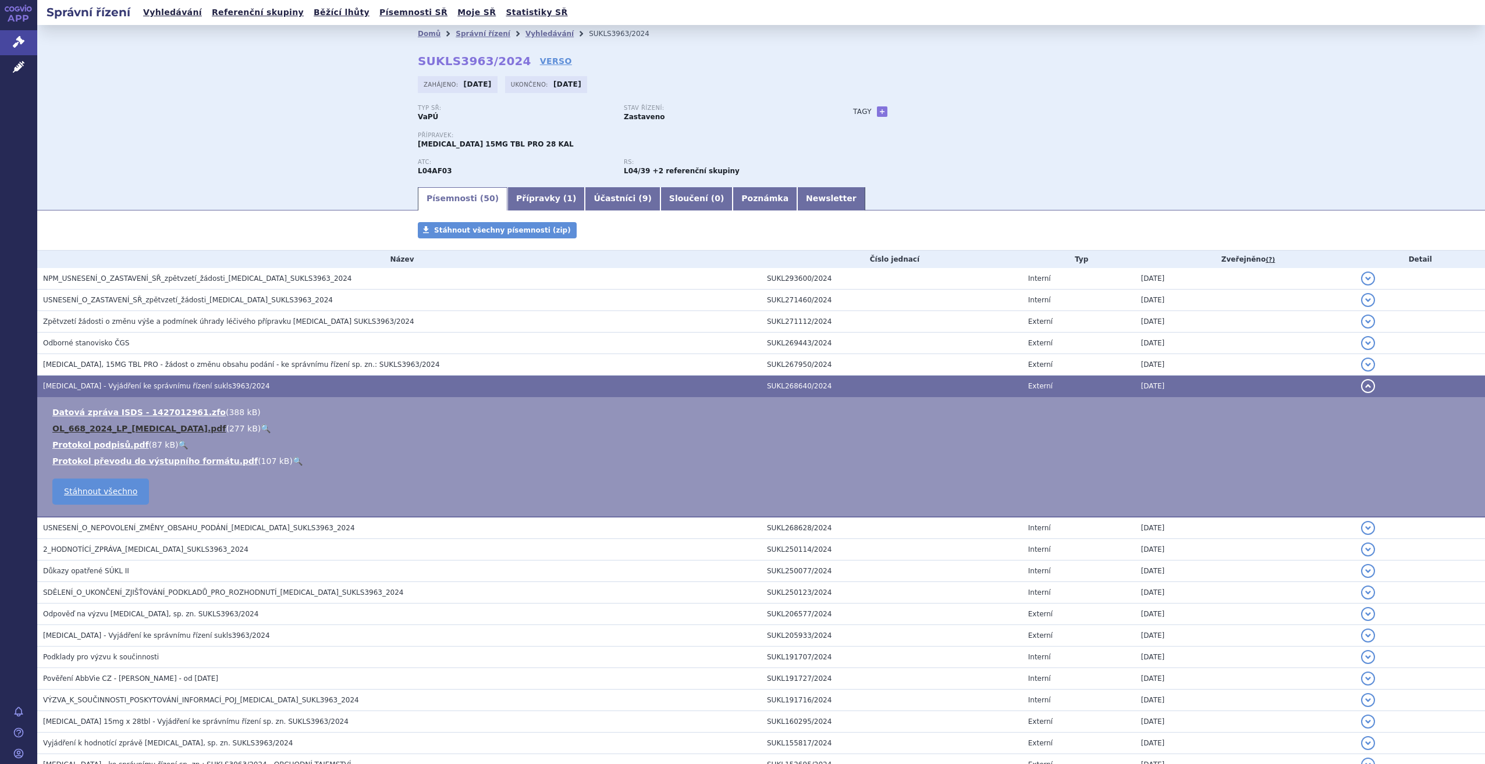
click at [129, 426] on link "OL_668_2024_LP_RINVOQ.pdf" at bounding box center [138, 428] width 173 height 9
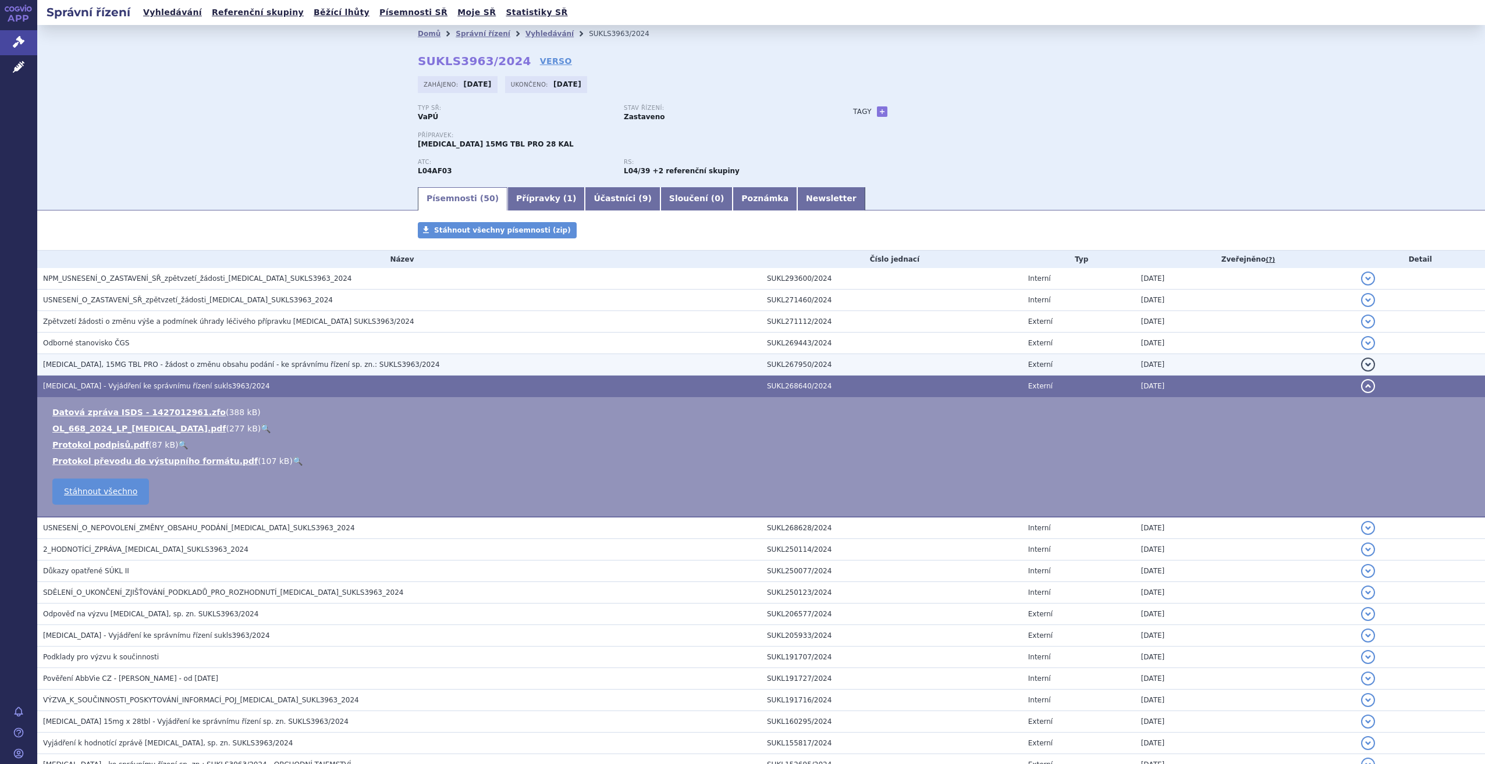
click at [143, 363] on span "RINVOQ, 15MG TBL PRO - žádost o změnu obsahu podání - ke správnímu řízení sp. z…" at bounding box center [241, 365] width 397 height 8
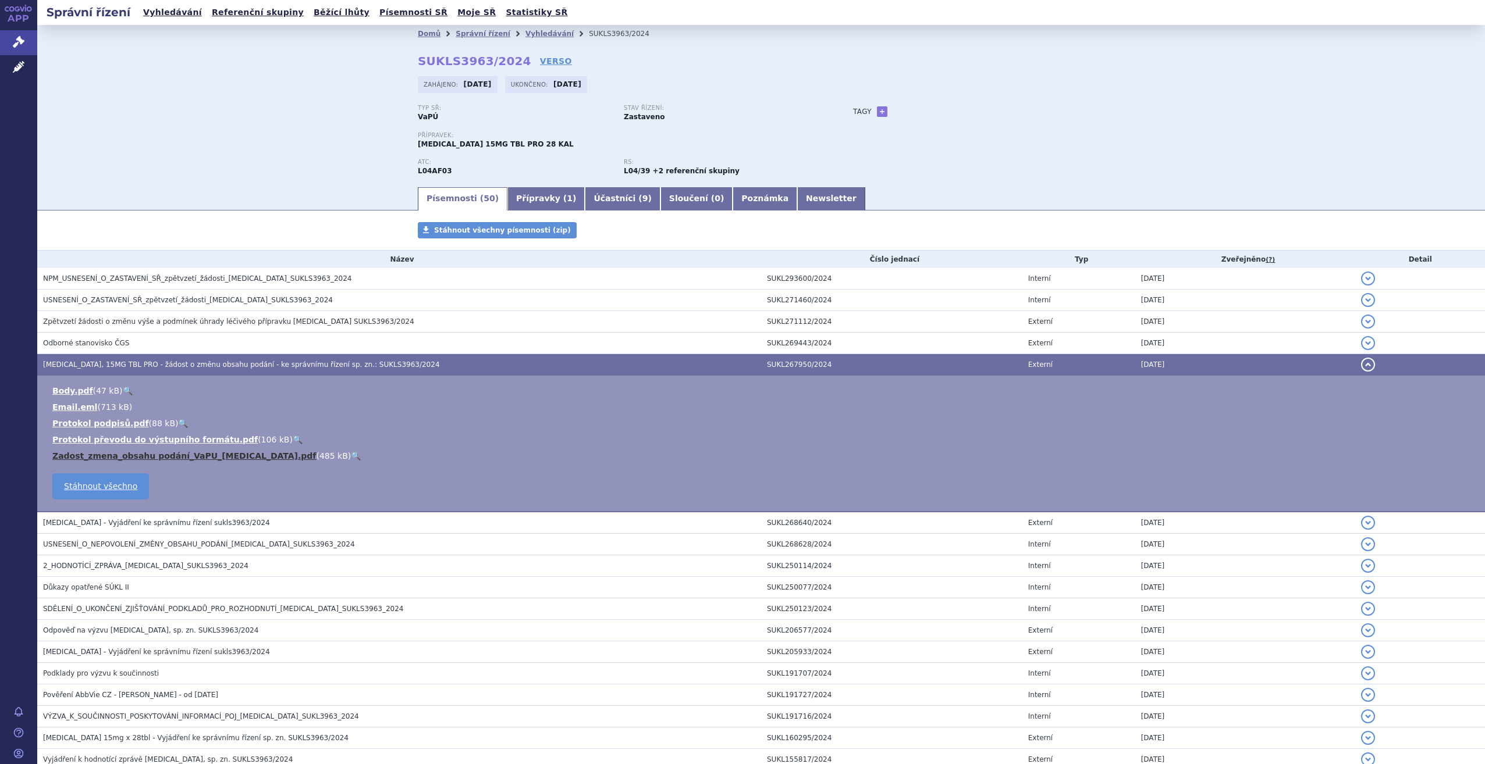
click at [165, 457] on link "Zadost_zmena_obsahu podání_VaPU_RINVOQ.pdf" at bounding box center [184, 455] width 264 height 9
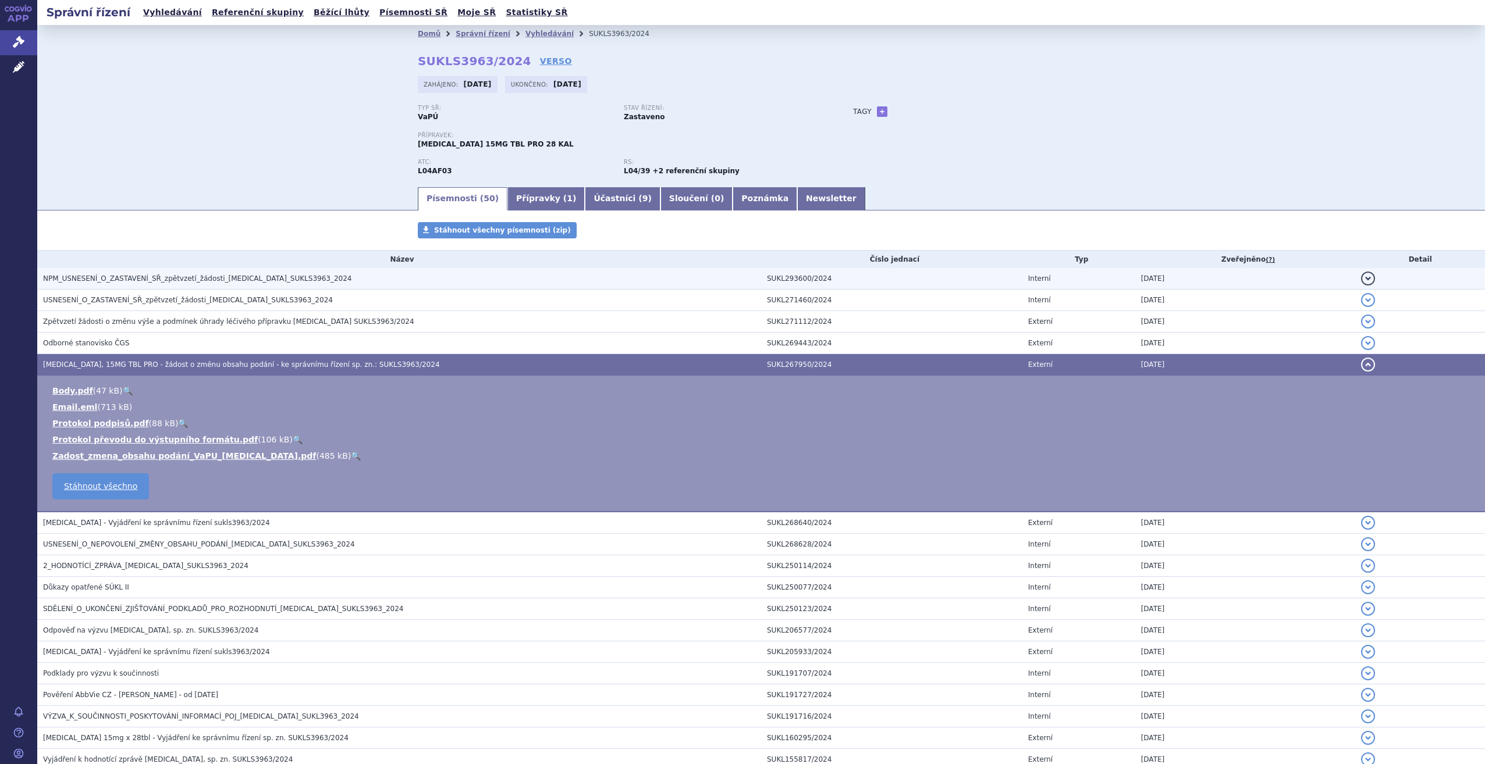
click at [147, 280] on span "NPM_USNESENÍ_O_ZASTAVENÍ_SŘ_zpětvzetí_žádosti_RINVOQ_SUKLS3963_2024" at bounding box center [197, 279] width 308 height 8
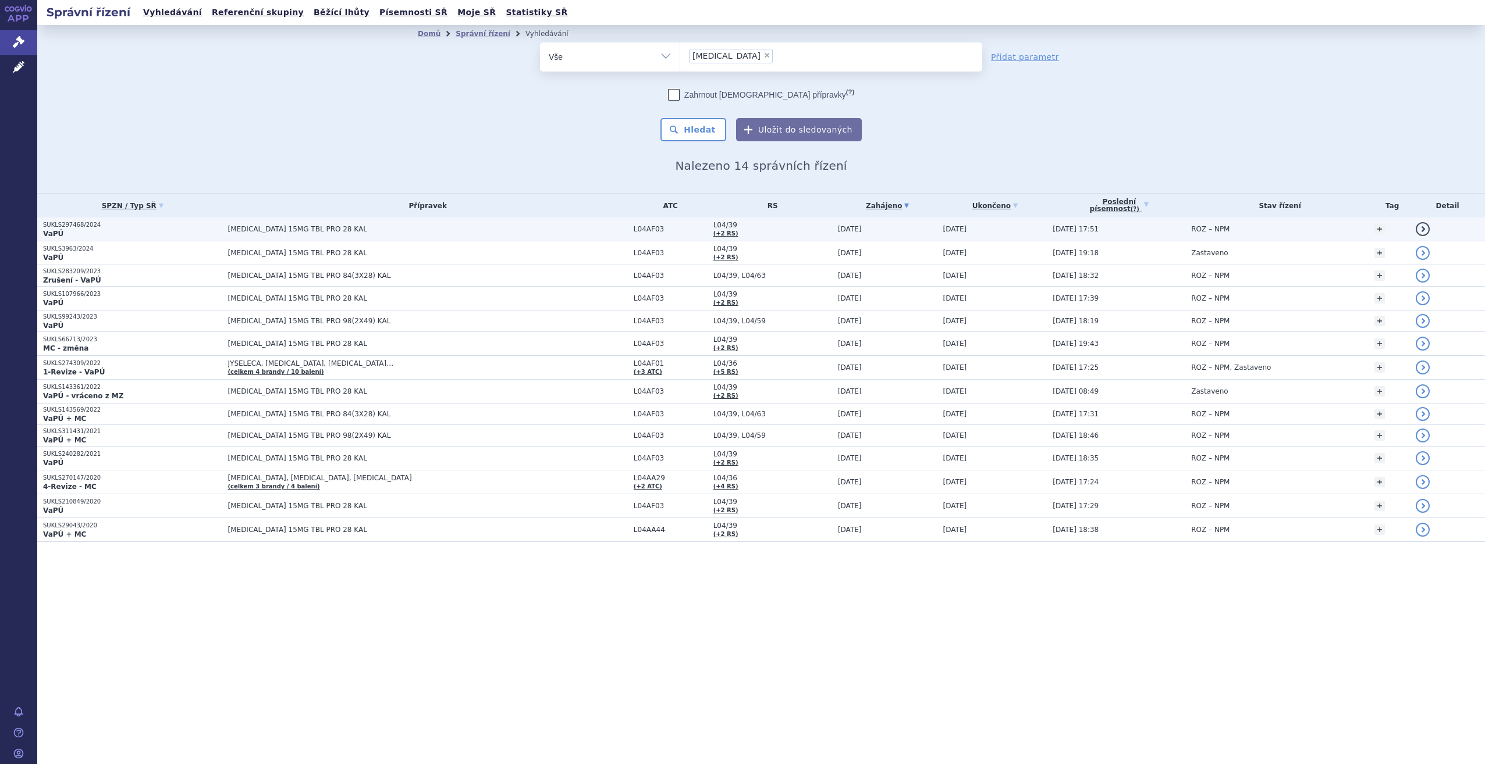
click at [298, 231] on span "[MEDICAL_DATA] 15MG TBL PRO 28 KAL" at bounding box center [373, 229] width 291 height 8
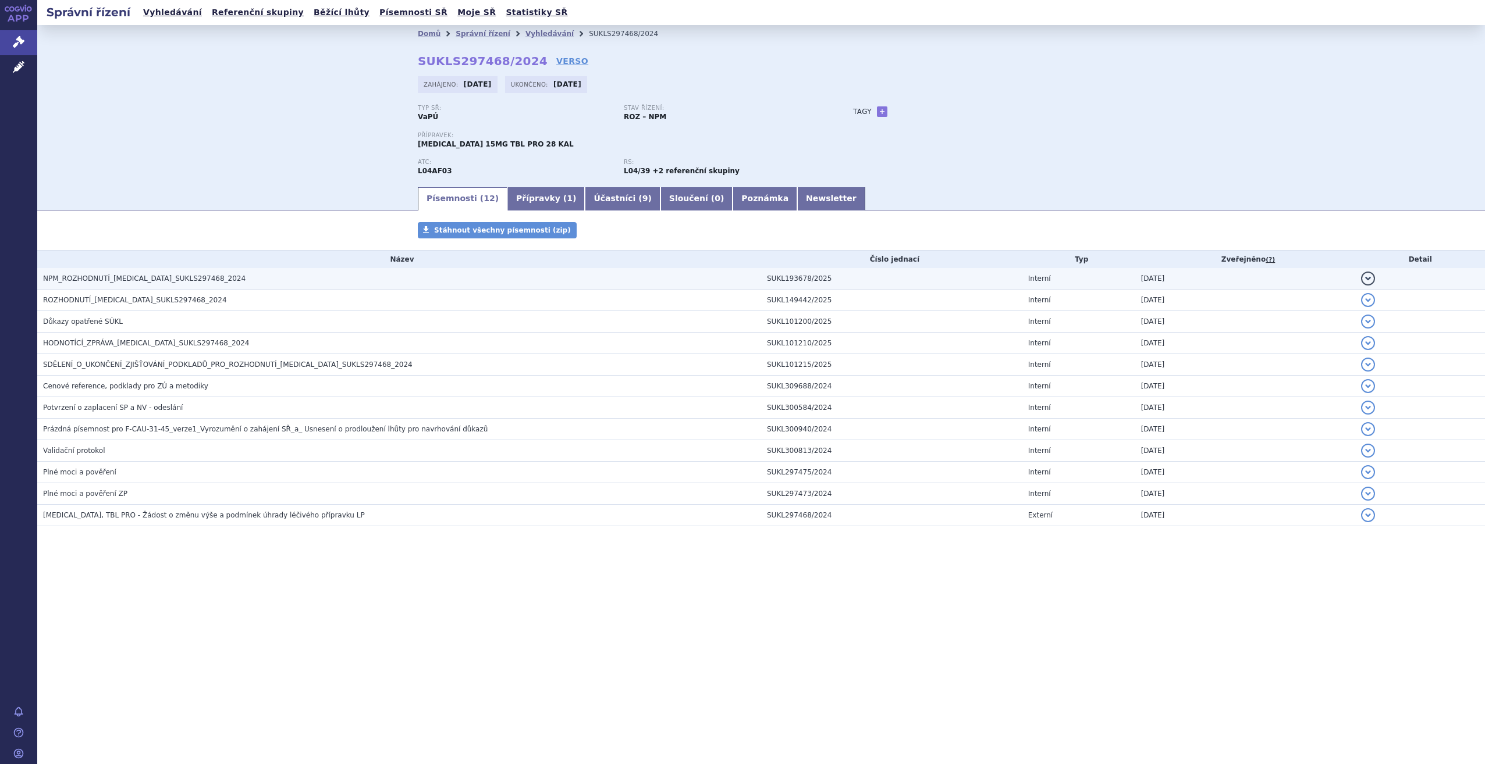
click at [160, 281] on span "NPM_ROZHODNUTÍ_[MEDICAL_DATA]_SUKLS297468_2024" at bounding box center [144, 279] width 202 height 8
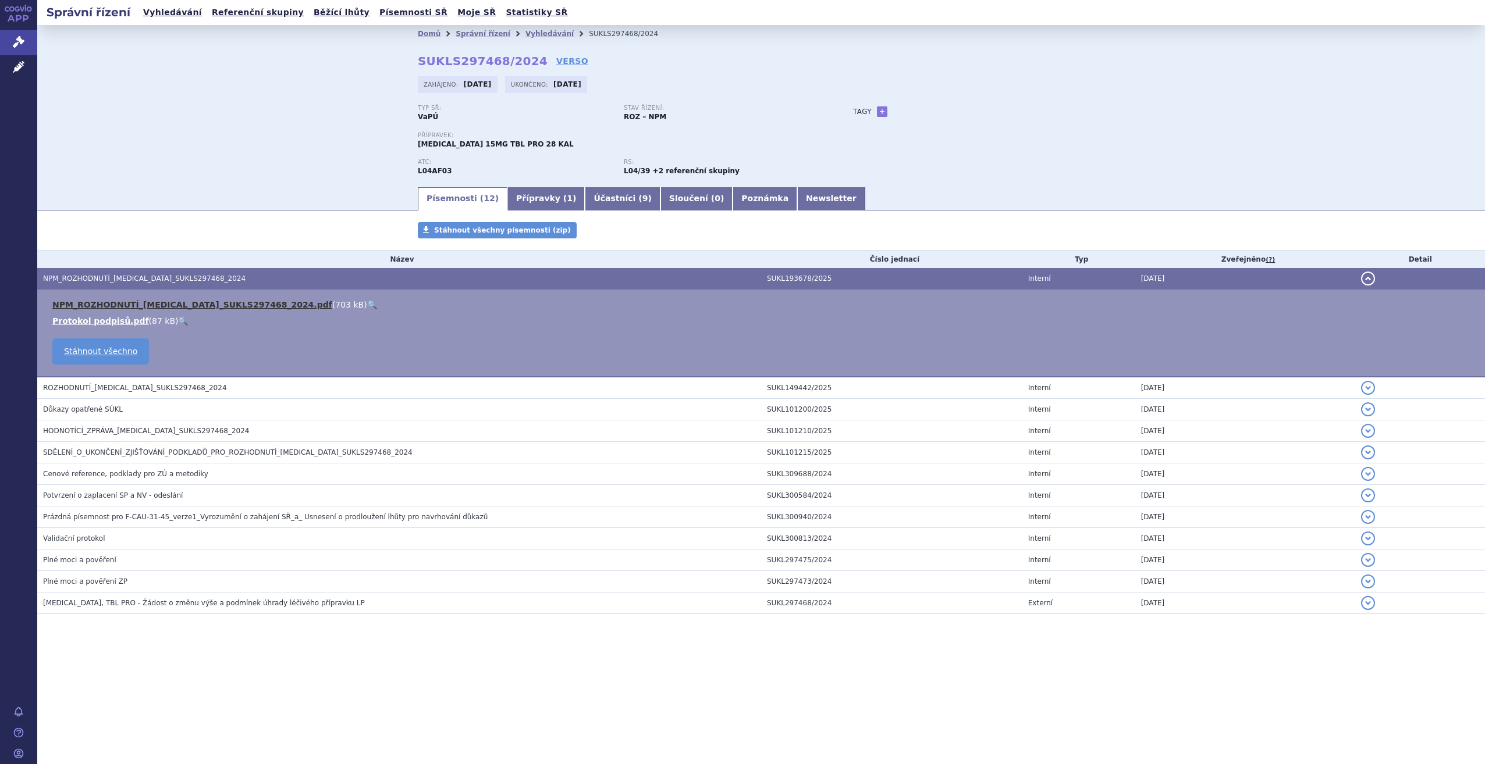
click at [103, 307] on link "NPM_ROZHODNUTÍ_[MEDICAL_DATA]_SUKLS297468_2024.pdf" at bounding box center [192, 304] width 280 height 9
